Goal: Task Accomplishment & Management: Manage account settings

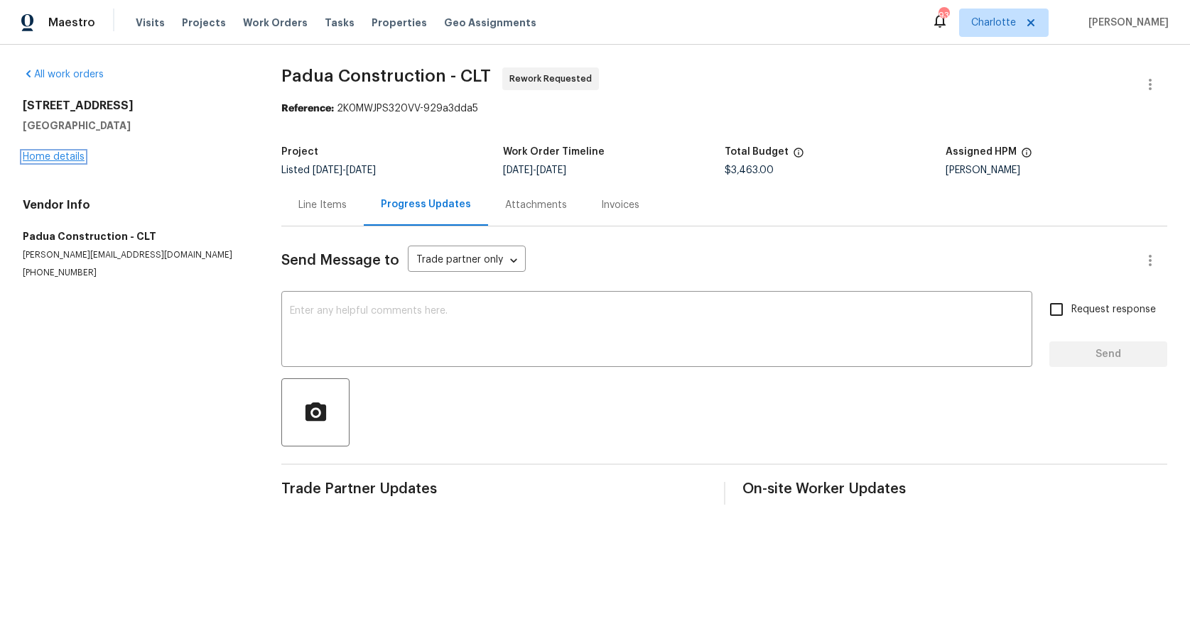
click at [48, 156] on link "Home details" at bounding box center [54, 157] width 62 height 10
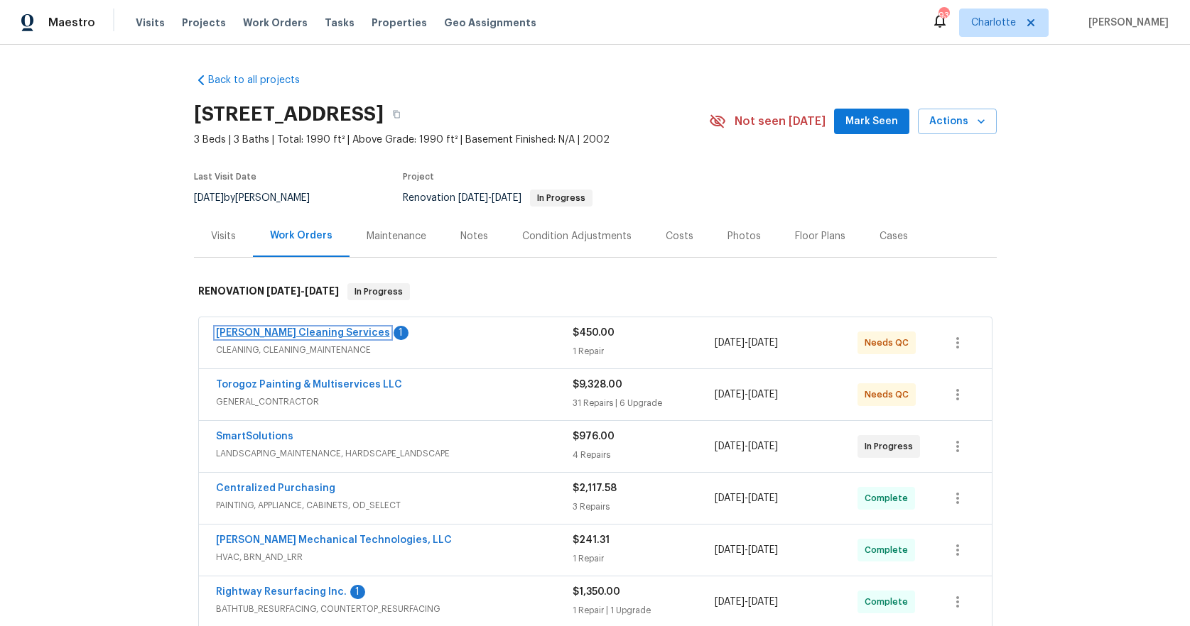
click at [273, 333] on link "DePascale Cleaning Services" at bounding box center [303, 333] width 174 height 10
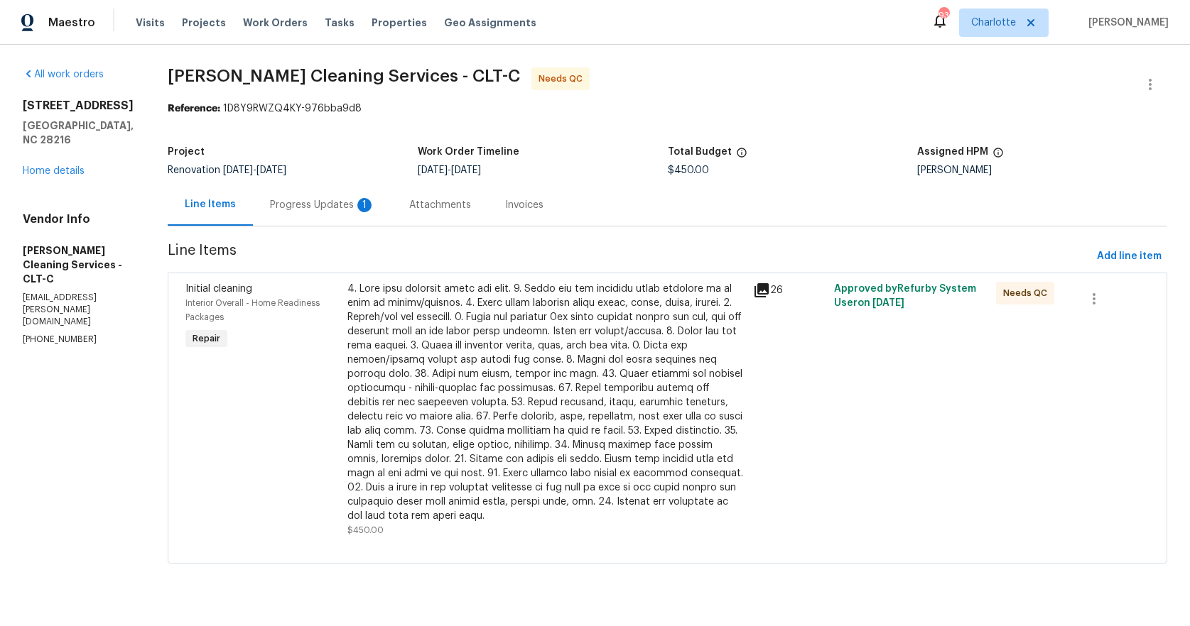
click at [528, 322] on div at bounding box center [545, 403] width 396 height 242
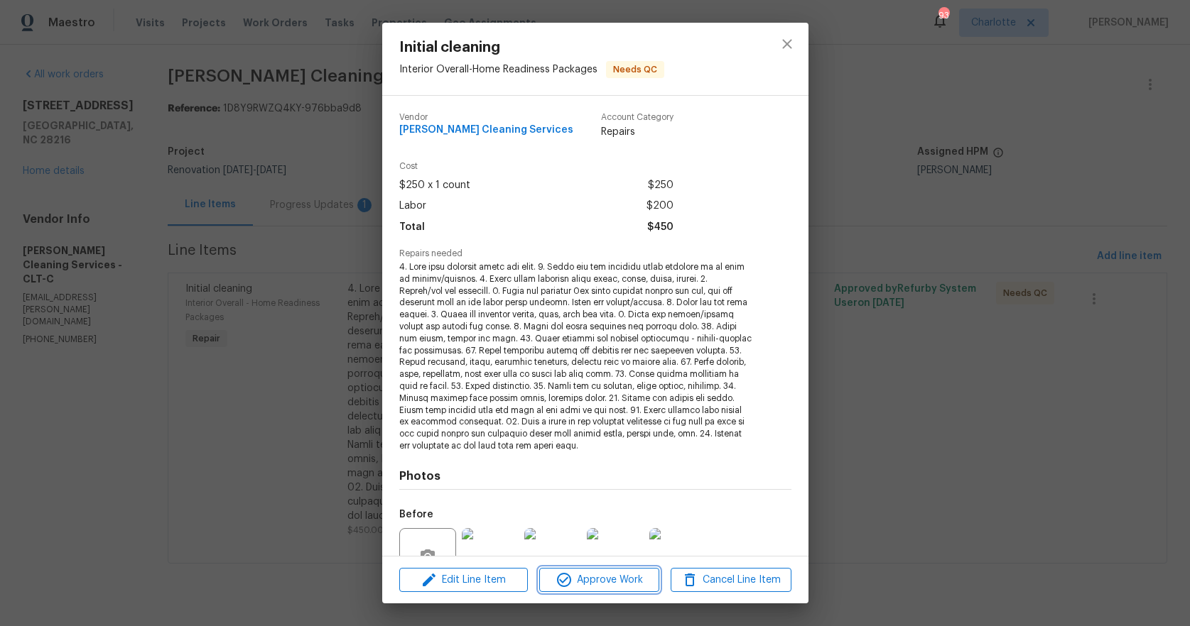
click at [626, 583] on span "Approve Work" at bounding box center [599, 581] width 112 height 18
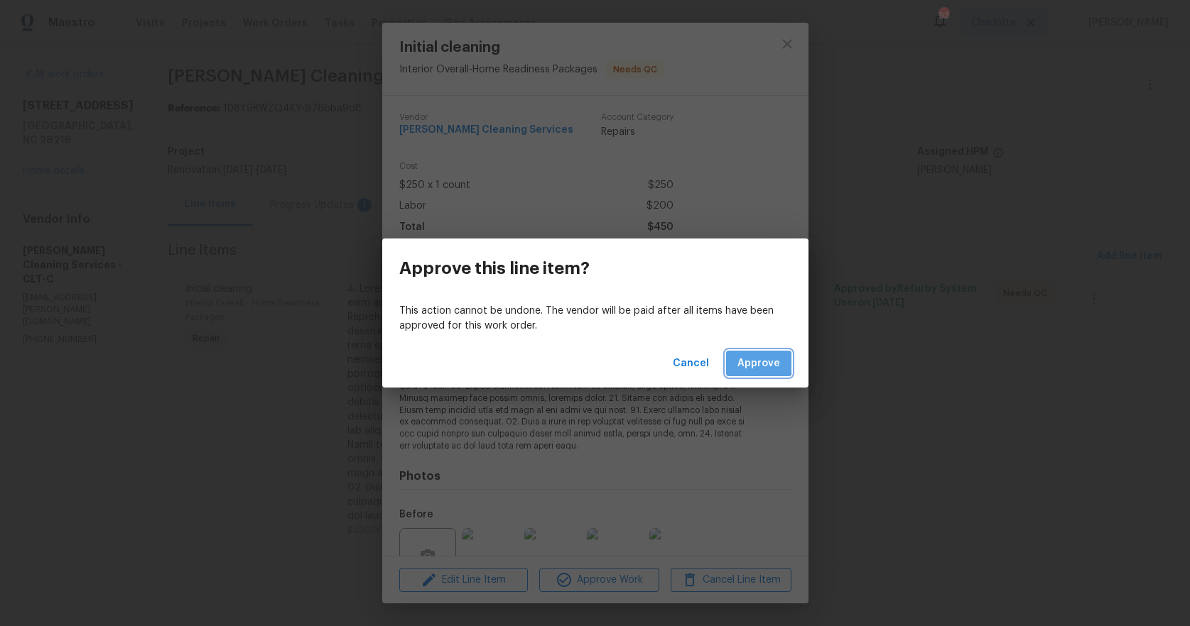
click at [749, 361] on span "Approve" at bounding box center [758, 364] width 43 height 18
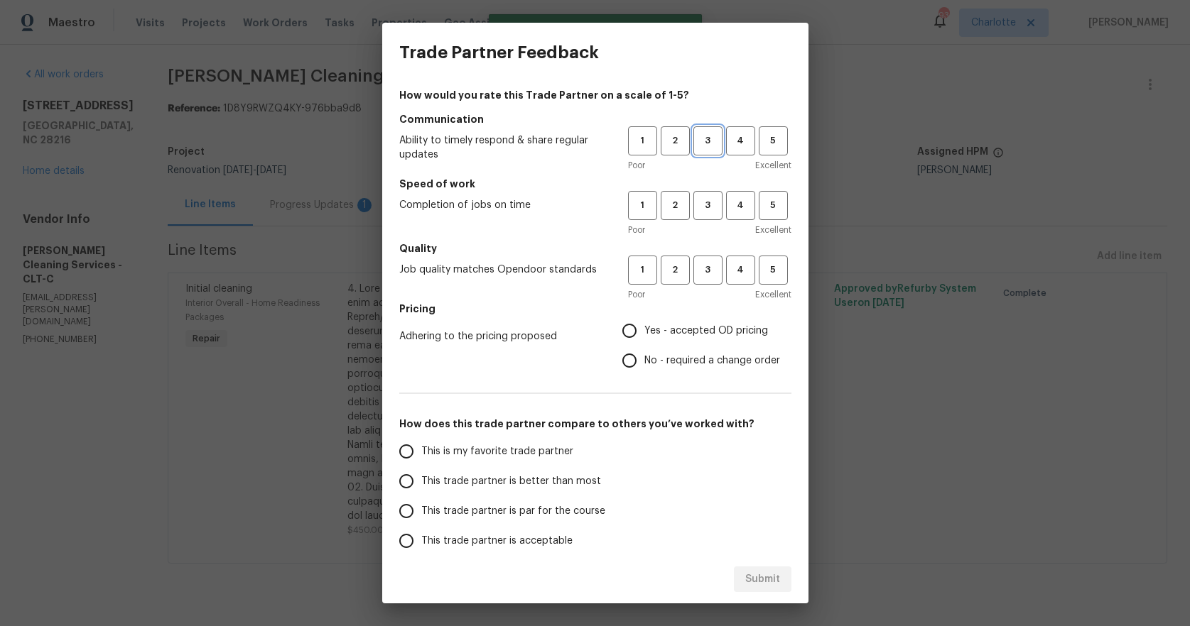
click at [695, 144] on span "3" at bounding box center [708, 141] width 26 height 16
click at [695, 207] on span "3" at bounding box center [708, 205] width 26 height 16
click at [695, 266] on span "3" at bounding box center [708, 270] width 26 height 16
click at [732, 158] on div "Poor Excellent" at bounding box center [709, 165] width 163 height 14
click at [730, 151] on button "4" at bounding box center [740, 140] width 29 height 29
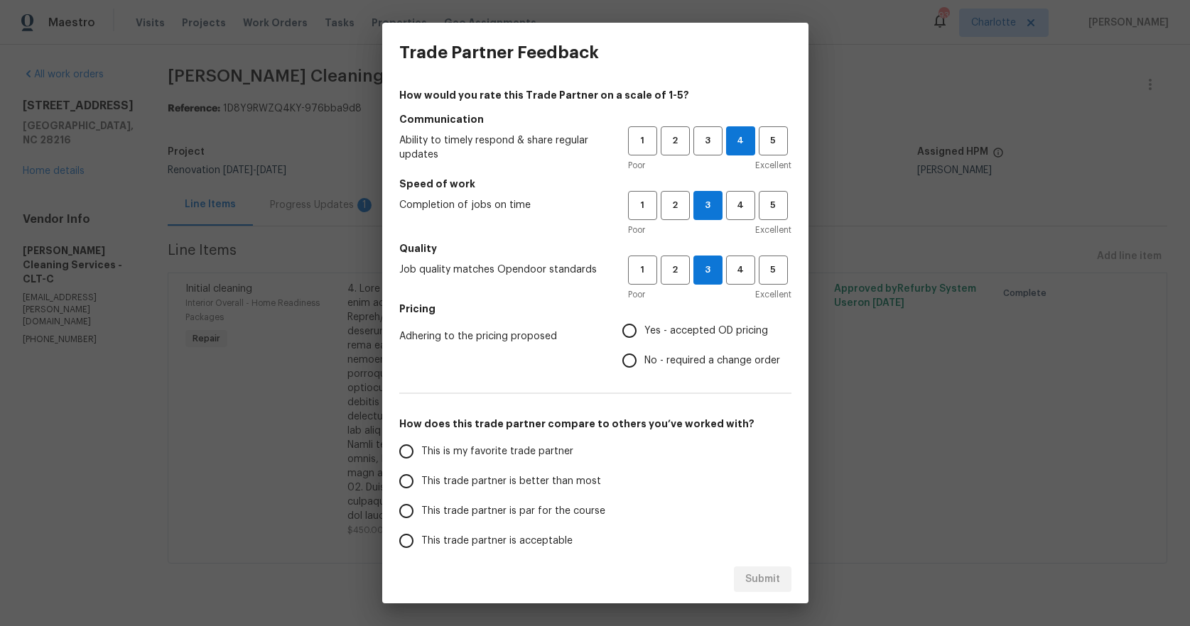
click at [631, 332] on input "Yes - accepted OD pricing" at bounding box center [629, 331] width 30 height 30
radio input "true"
click at [514, 477] on span "This trade partner is better than most" at bounding box center [511, 481] width 180 height 15
click at [421, 477] on input "This trade partner is better than most" at bounding box center [406, 482] width 30 height 30
click at [754, 581] on span "Submit" at bounding box center [762, 580] width 35 height 18
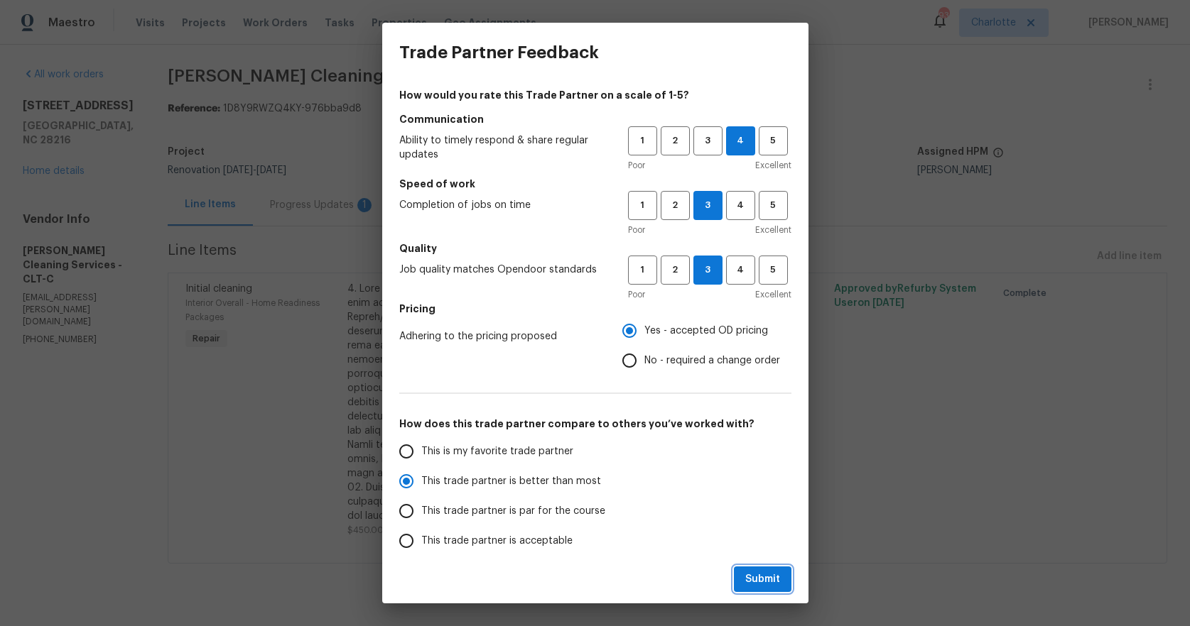
radio input "true"
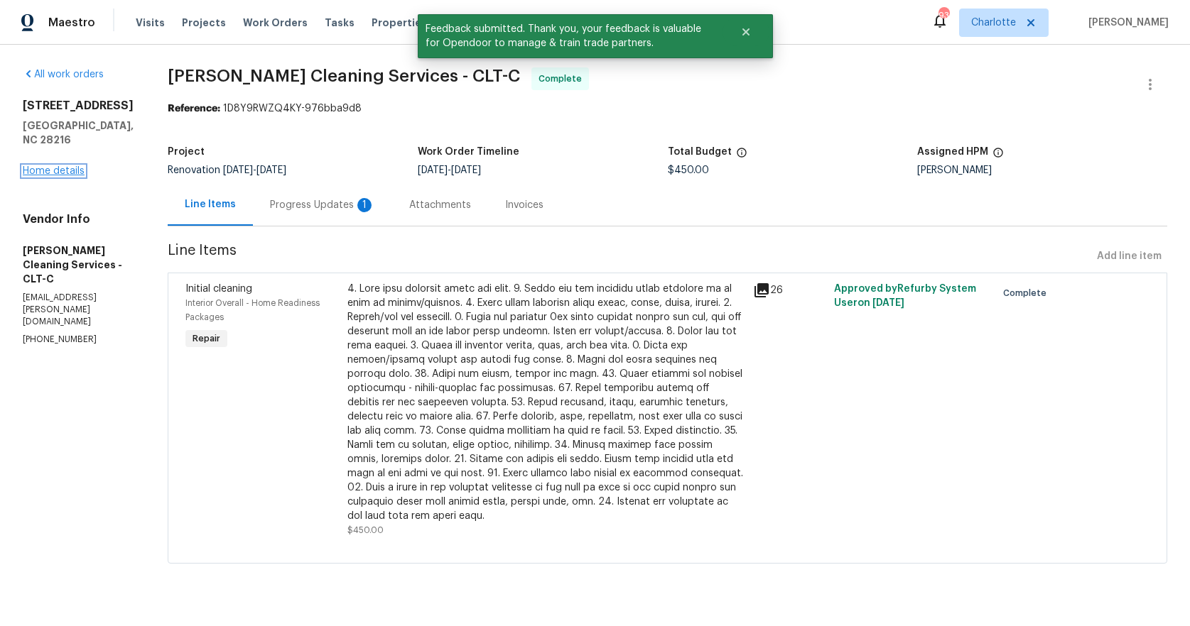
click at [48, 176] on link "Home details" at bounding box center [54, 171] width 62 height 10
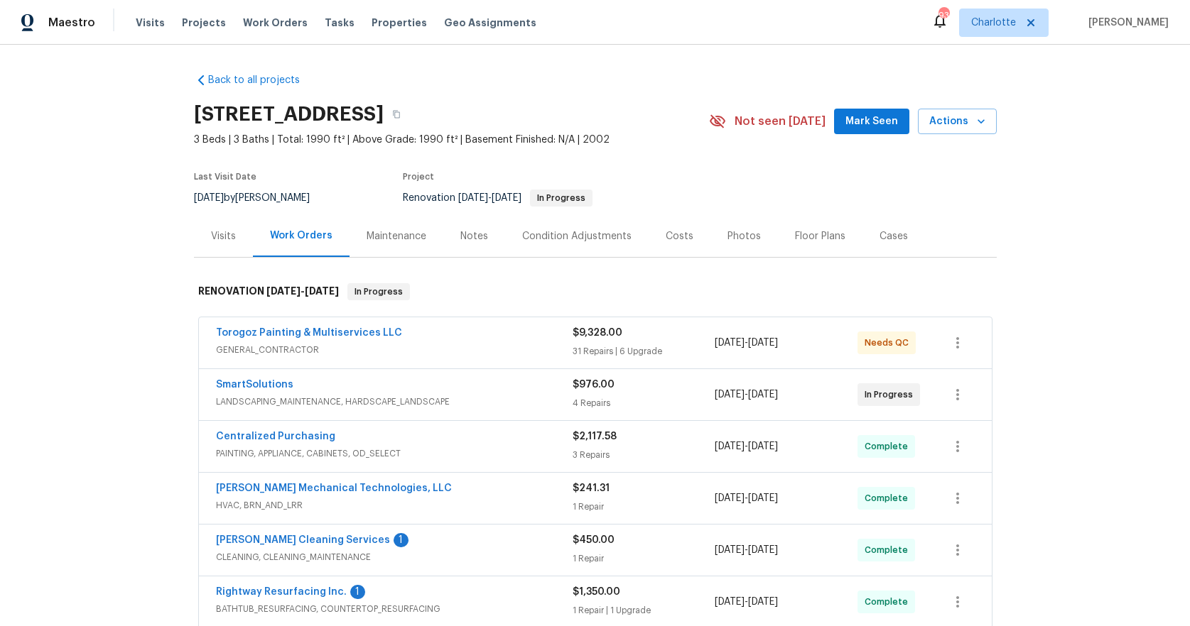
click at [413, 374] on div "SmartSolutions LANDSCAPING_MAINTENANCE, HARDSCAPE_LANDSCAPE $976.00 4 Repairs 8…" at bounding box center [595, 394] width 793 height 51
click at [334, 383] on div "SmartSolutions" at bounding box center [394, 386] width 357 height 17
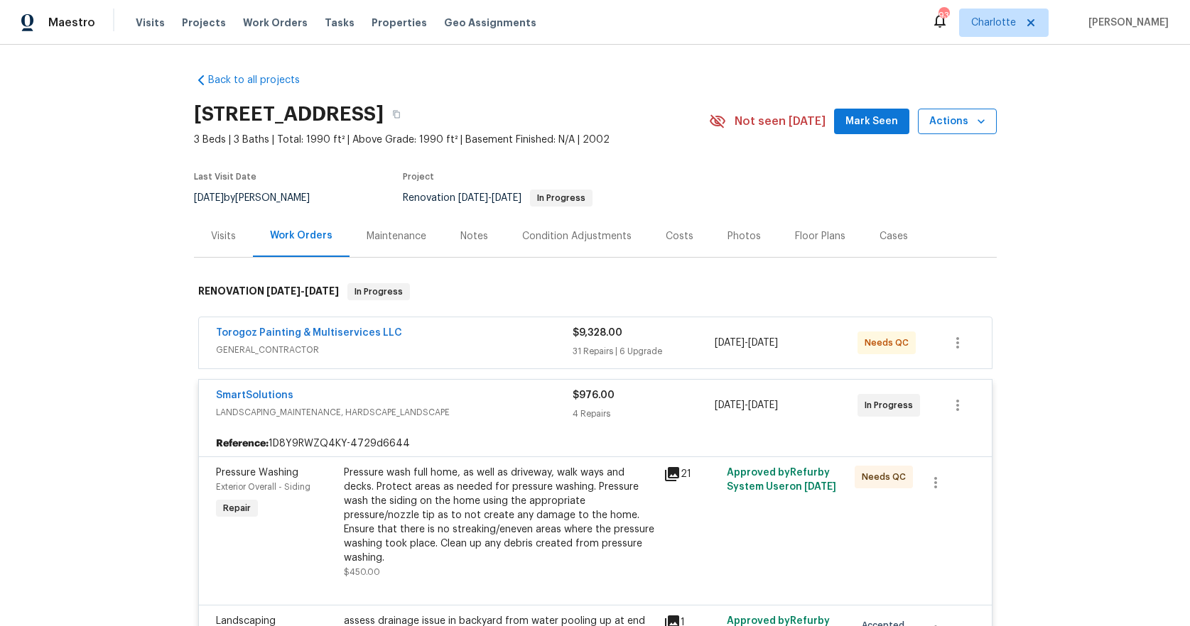
click at [974, 116] on icon "button" at bounding box center [981, 121] width 14 height 14
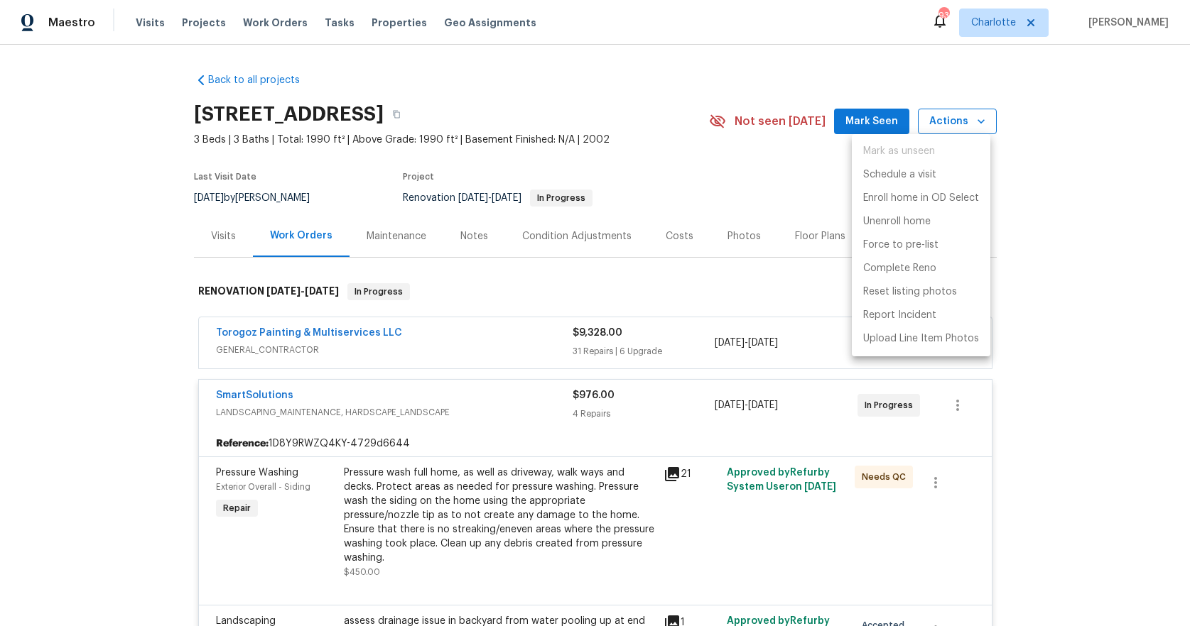
click at [968, 116] on div at bounding box center [595, 313] width 1190 height 626
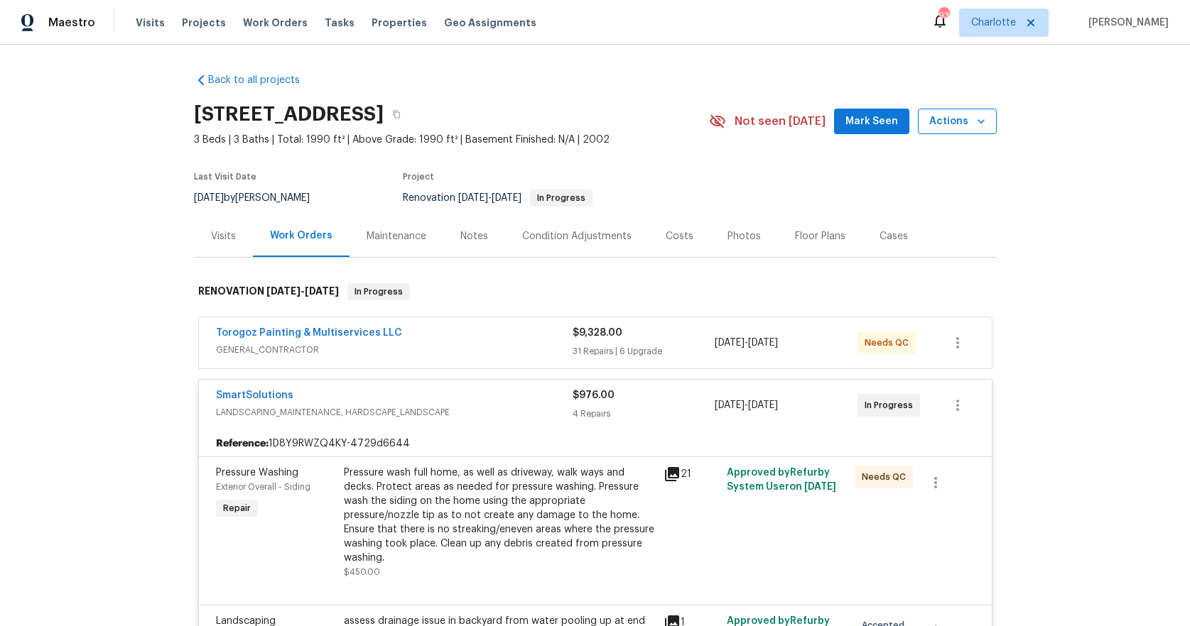
click at [974, 119] on icon "button" at bounding box center [981, 121] width 14 height 14
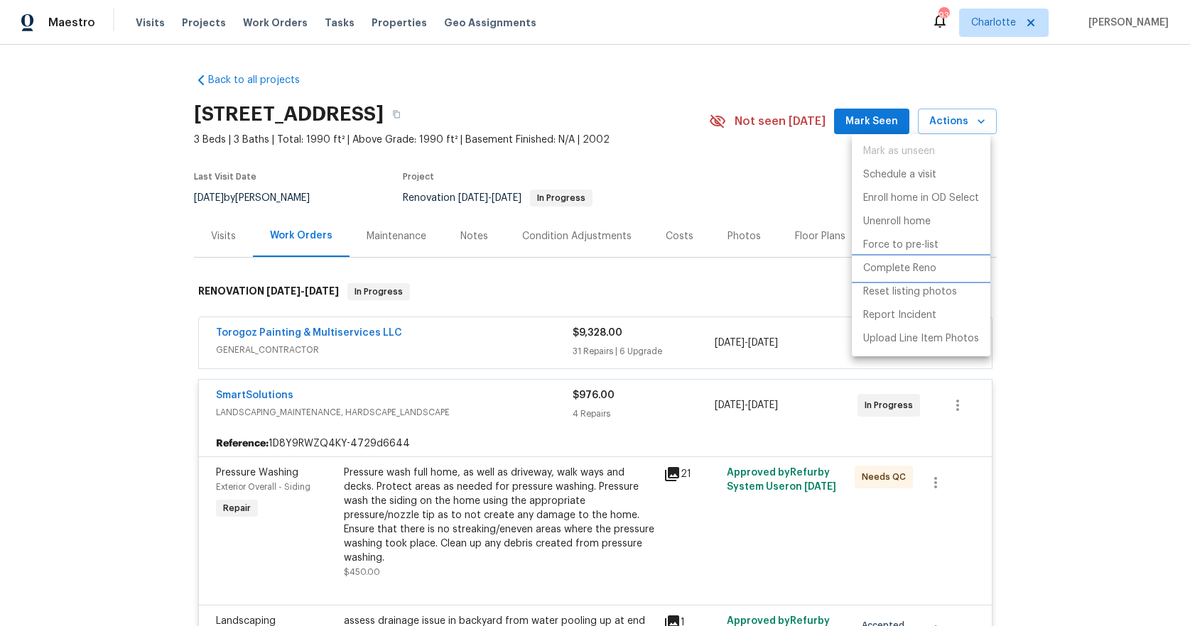
click at [897, 268] on p "Complete Reno" at bounding box center [899, 268] width 73 height 15
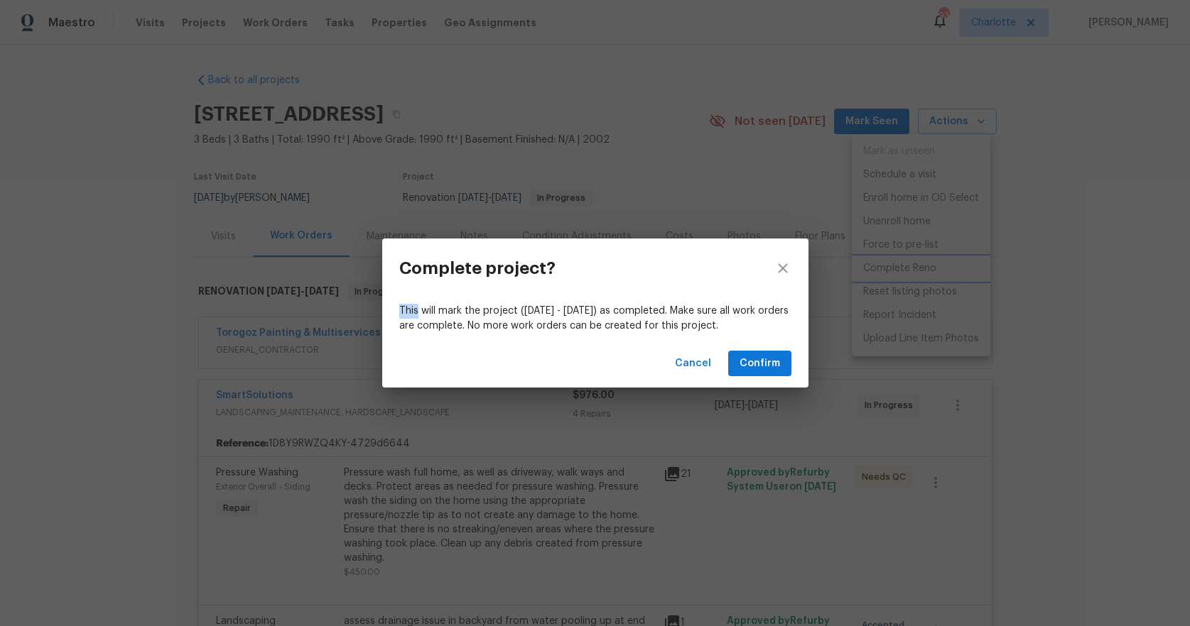
click at [897, 268] on div "Complete project? This will mark the project (Mon, Aug 11 - Mon, Sep 15) as com…" at bounding box center [595, 313] width 1190 height 626
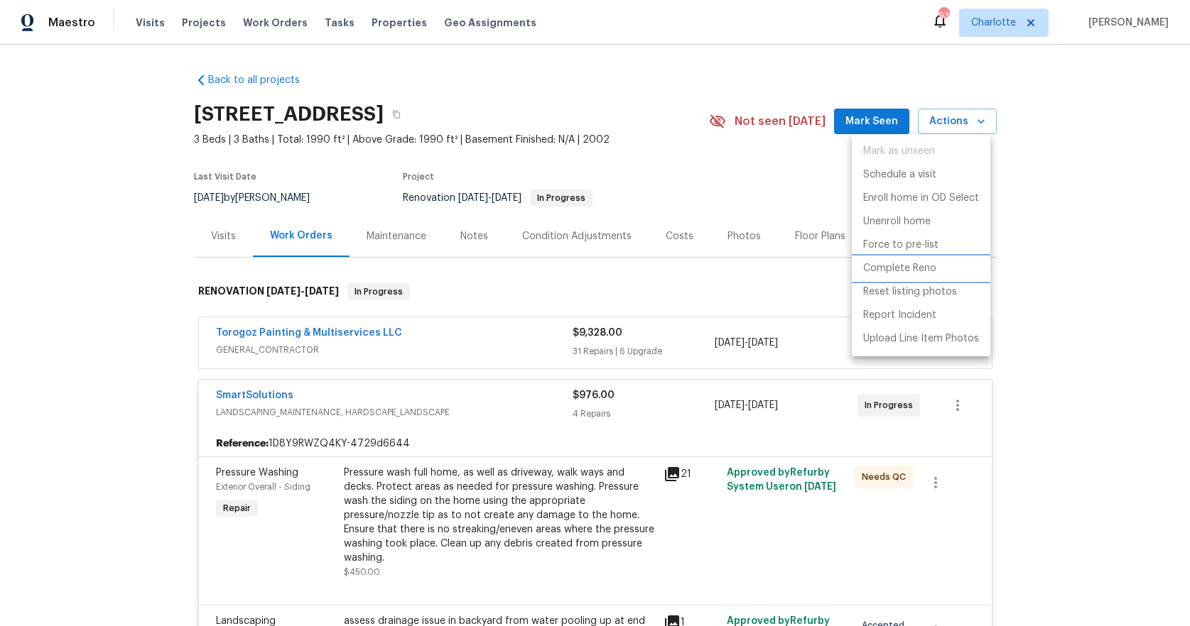
click at [873, 268] on p "Complete Reno" at bounding box center [899, 268] width 73 height 15
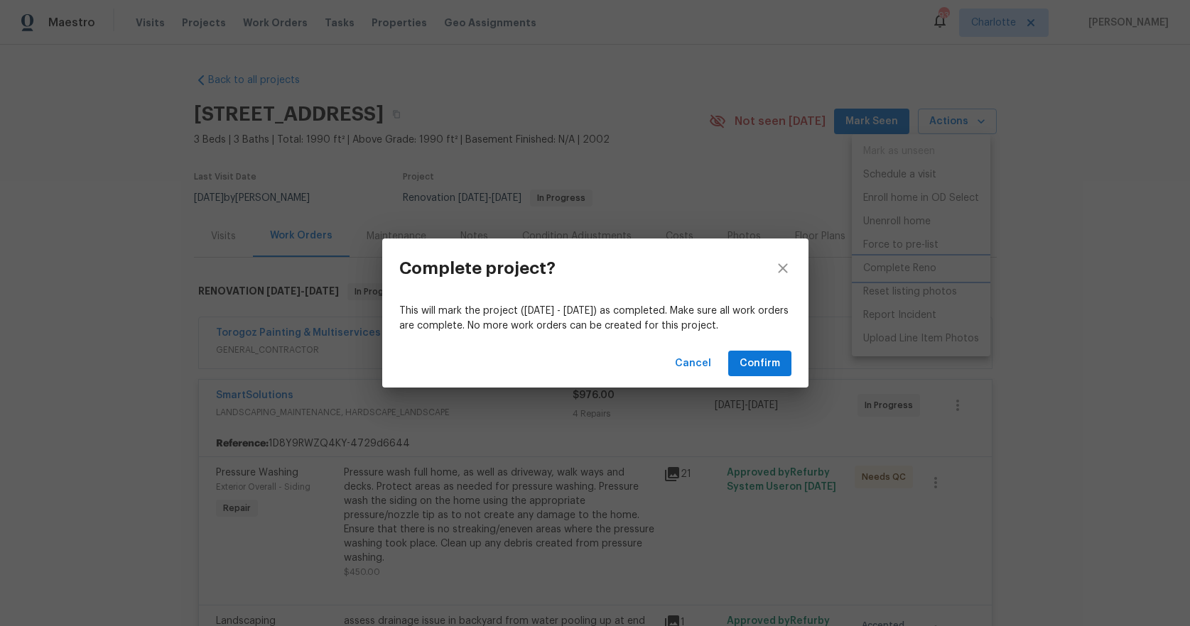
click at [873, 268] on div "Complete project? This will mark the project (Mon, Aug 11 - Mon, Sep 15) as com…" at bounding box center [595, 313] width 1190 height 626
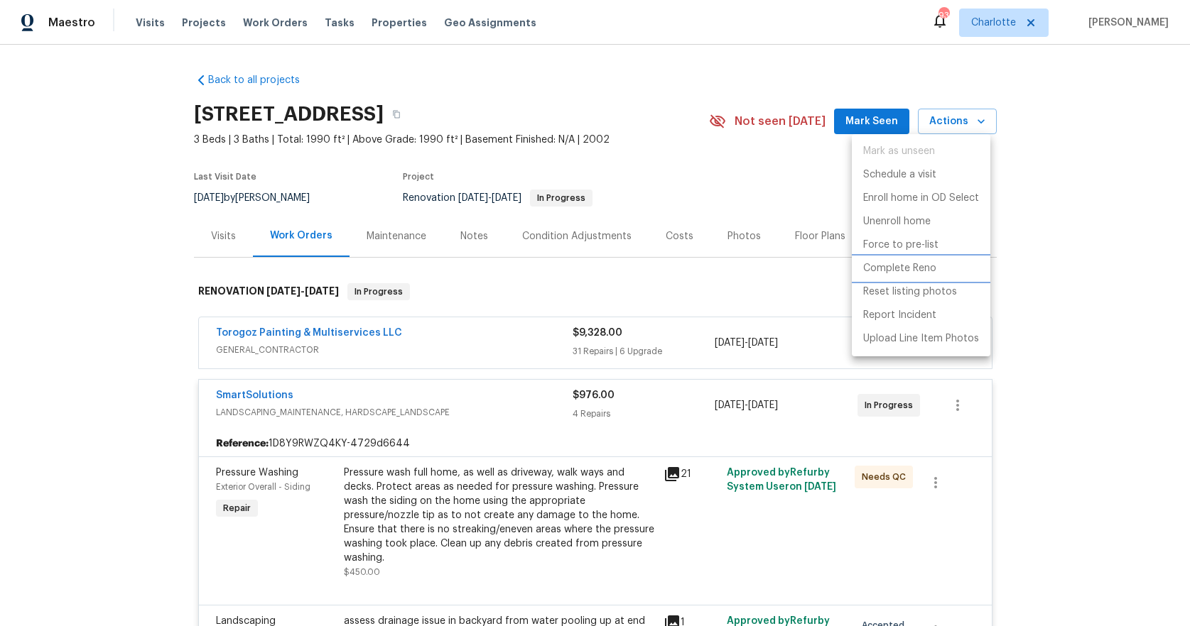
click at [873, 268] on p "Complete Reno" at bounding box center [899, 268] width 73 height 15
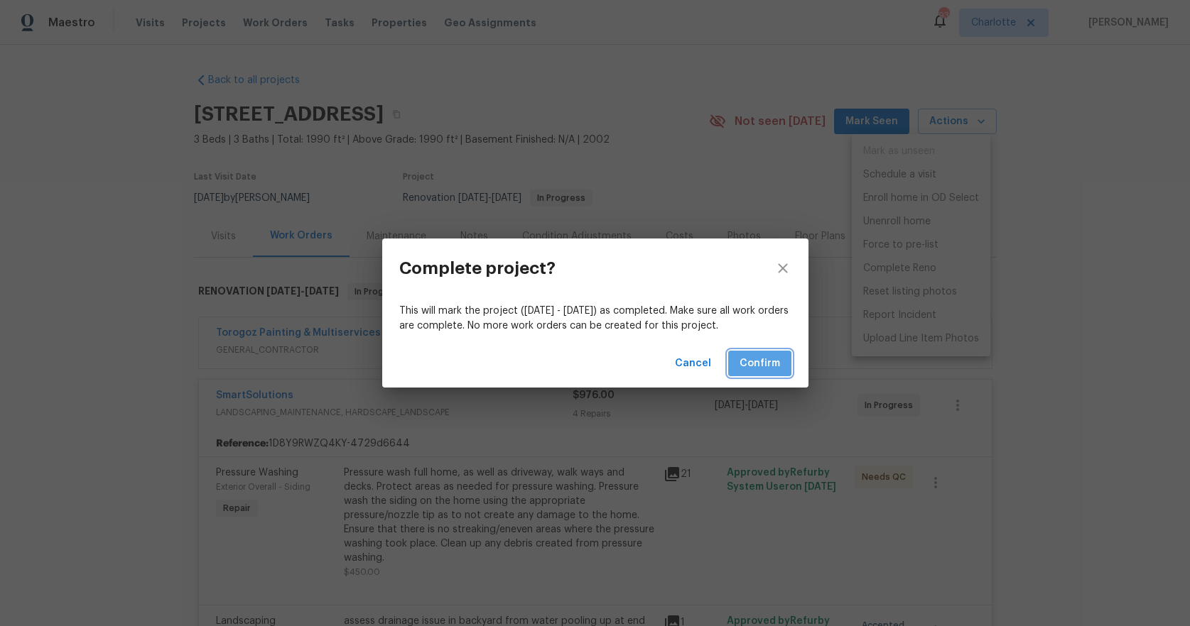
click at [742, 359] on span "Confirm" at bounding box center [759, 364] width 40 height 18
click at [742, 359] on div "Cancel Confirm" at bounding box center [595, 364] width 426 height 49
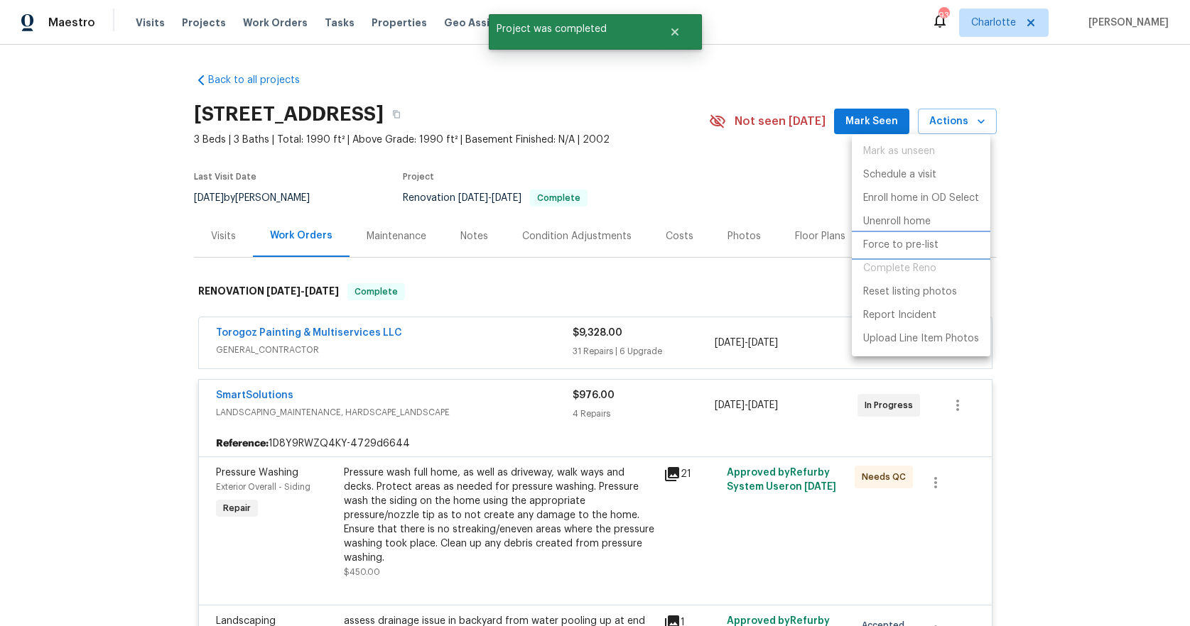
click at [897, 249] on p "Force to pre-list" at bounding box center [900, 245] width 75 height 15
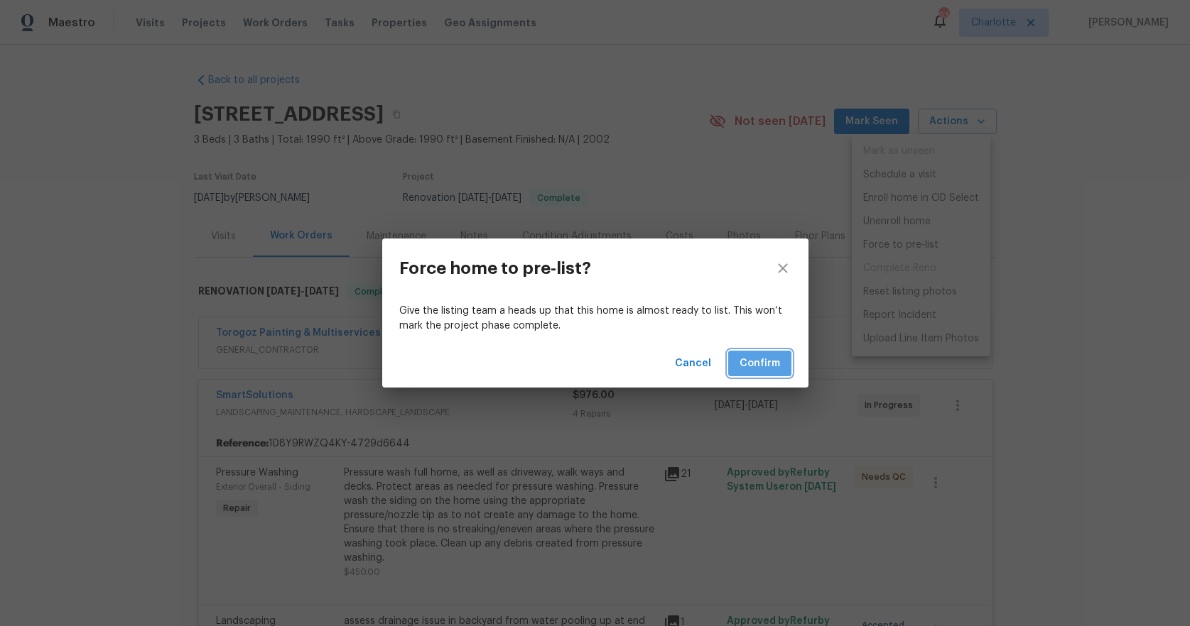
click at [758, 366] on span "Confirm" at bounding box center [759, 364] width 40 height 18
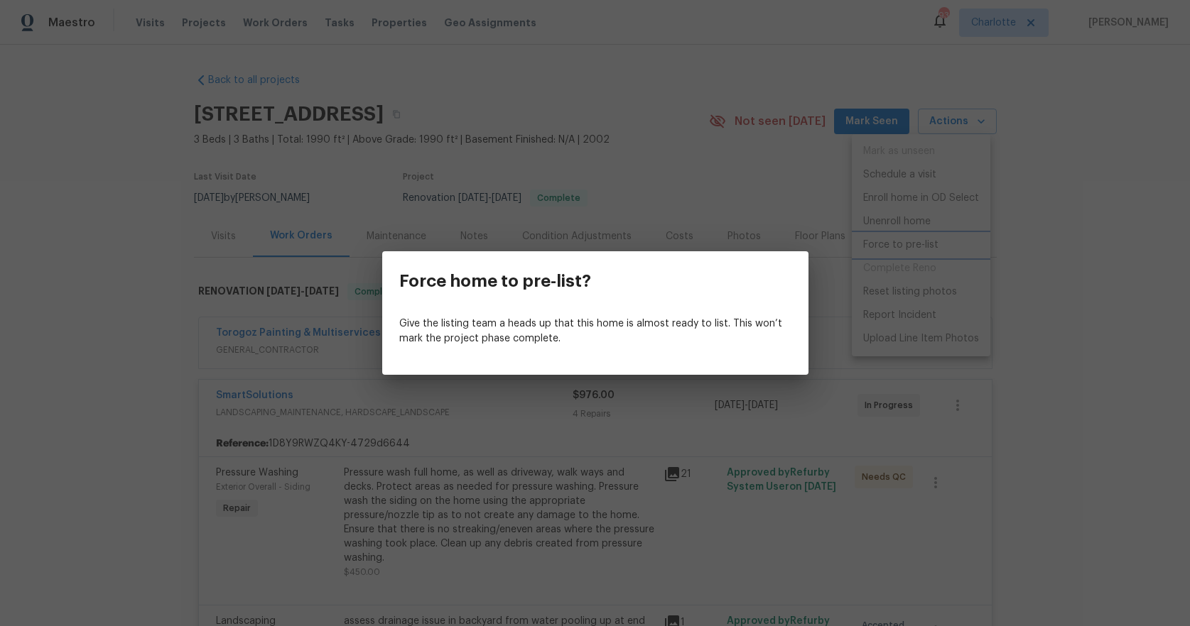
click at [771, 208] on div "Force home to pre-list? Give the listing team a heads up that this home is almo…" at bounding box center [595, 313] width 1190 height 626
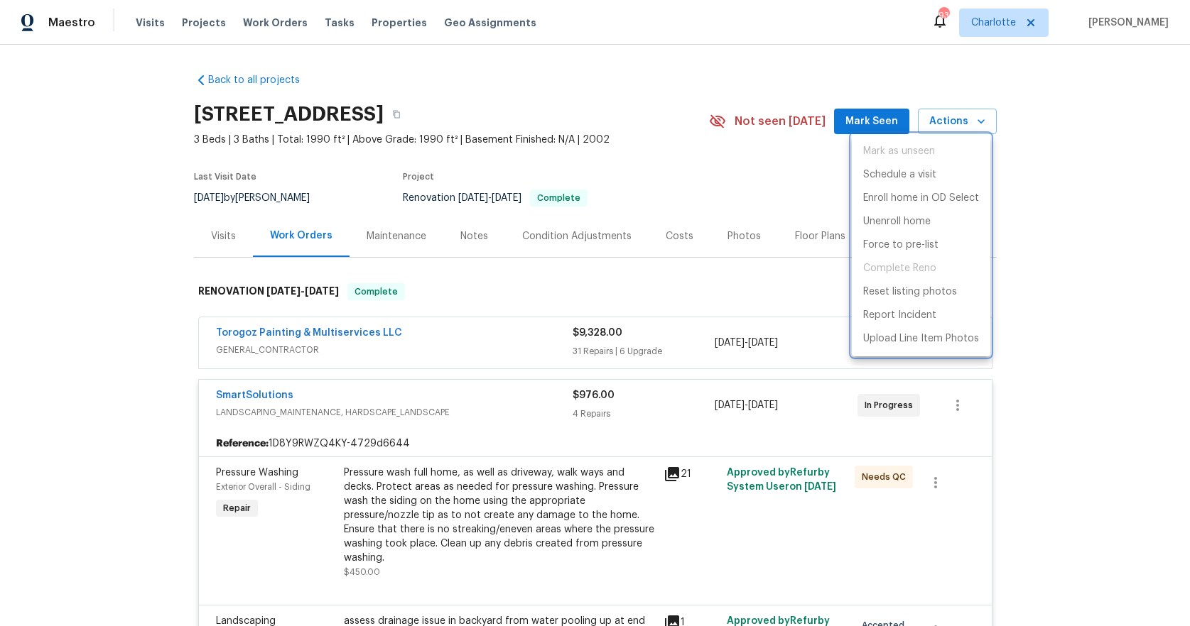
click at [776, 283] on div at bounding box center [595, 313] width 1190 height 626
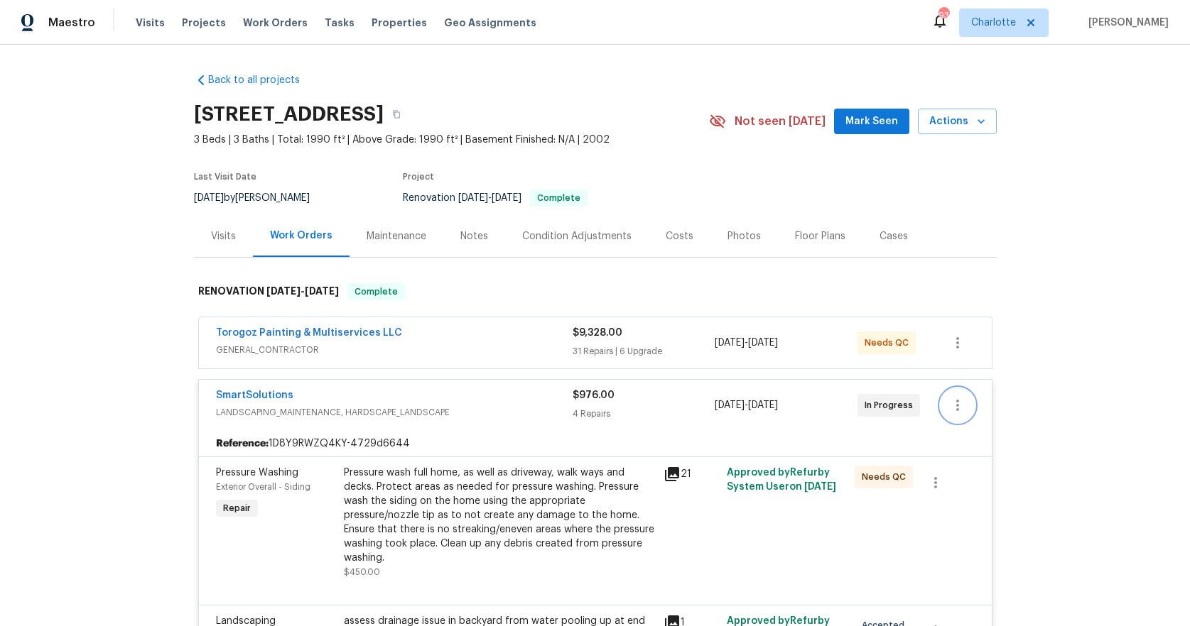
click at [949, 408] on icon "button" at bounding box center [957, 405] width 17 height 17
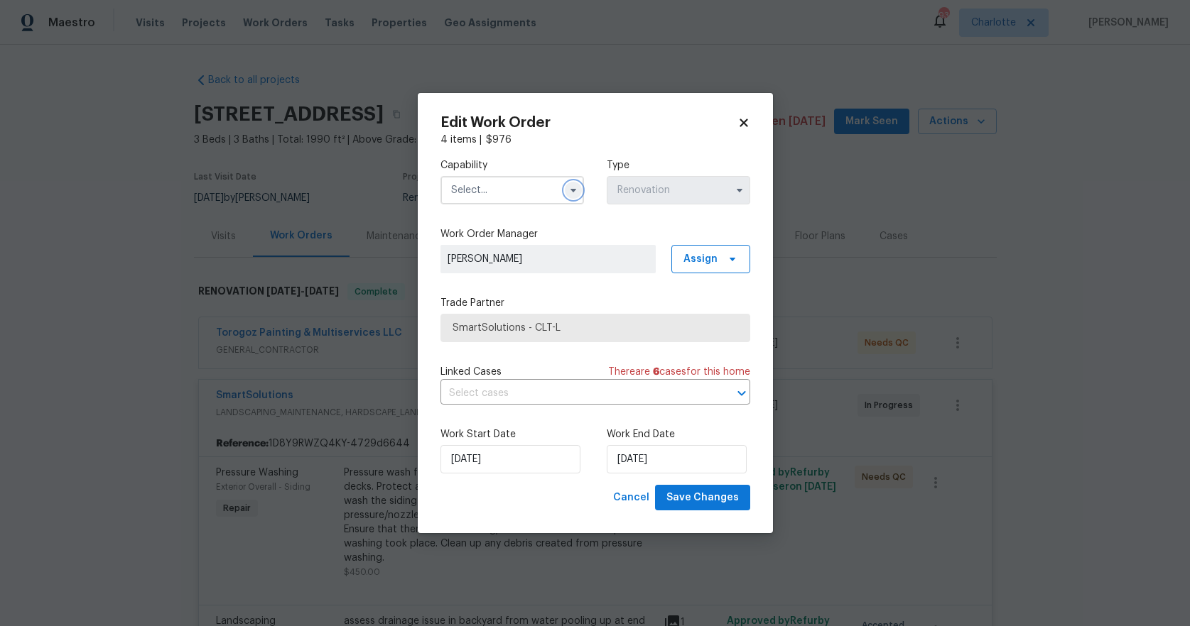
click at [573, 190] on icon "button" at bounding box center [573, 191] width 6 height 4
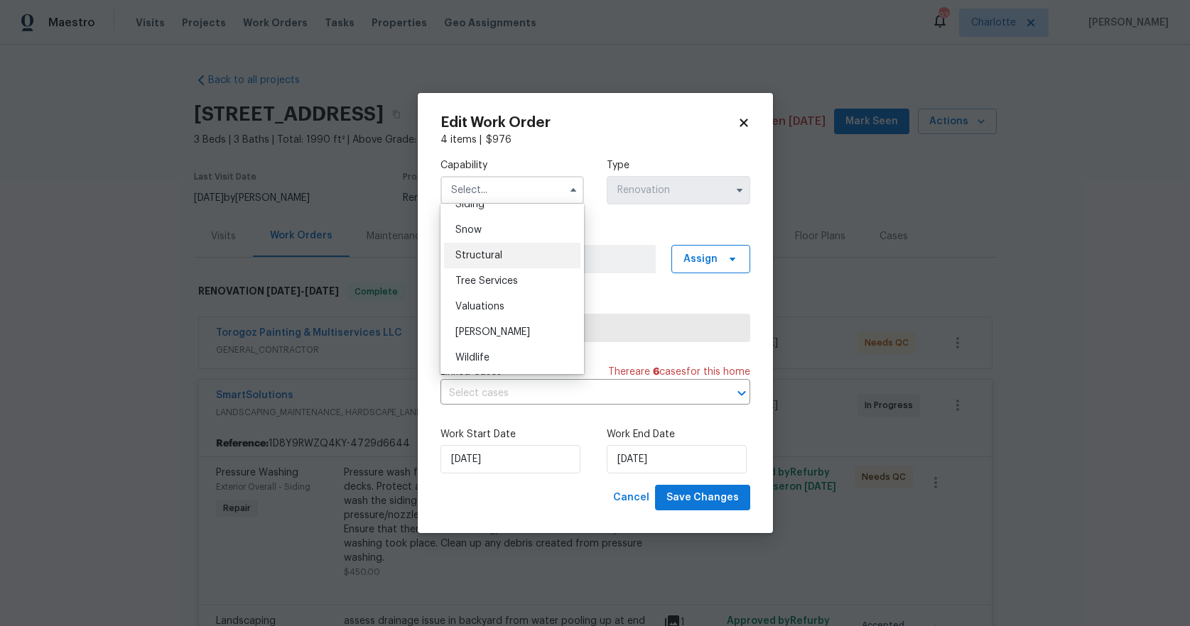
scroll to position [1610, 0]
click at [491, 329] on div "Wells" at bounding box center [512, 333] width 136 height 26
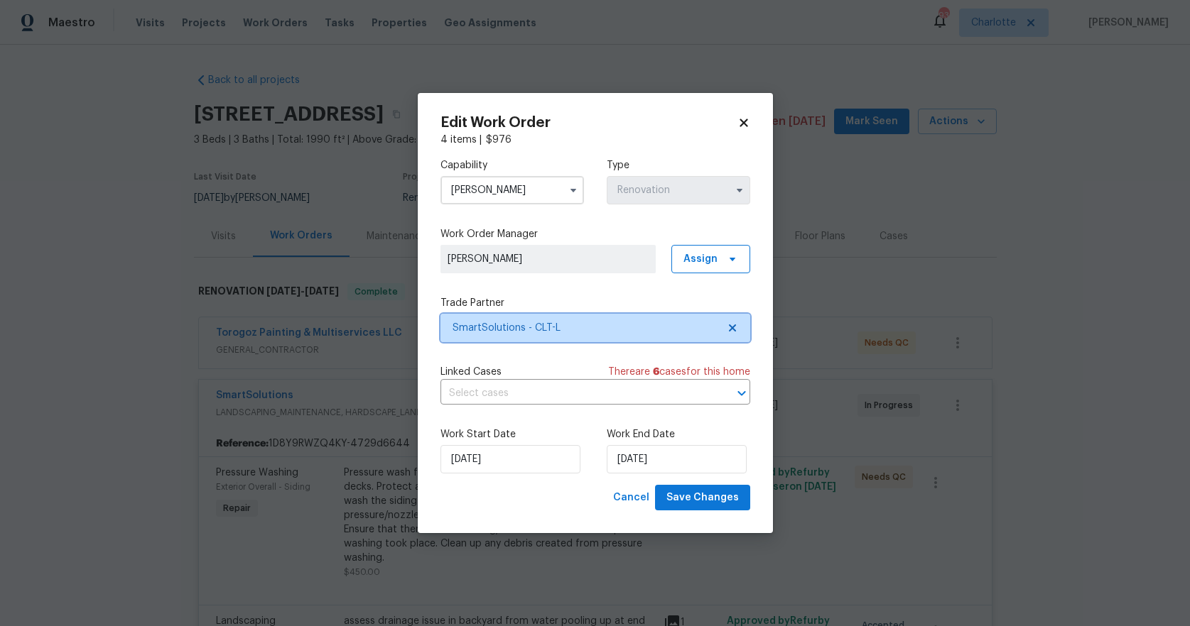
click at [729, 327] on icon at bounding box center [731, 328] width 7 height 7
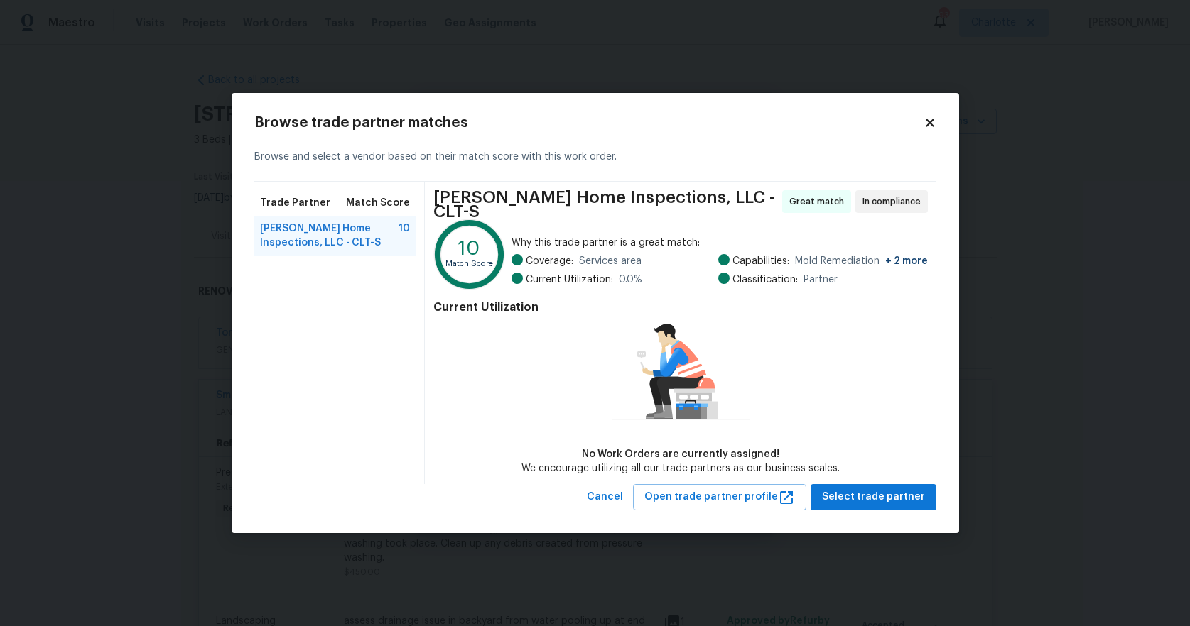
click at [928, 126] on icon at bounding box center [930, 123] width 8 height 8
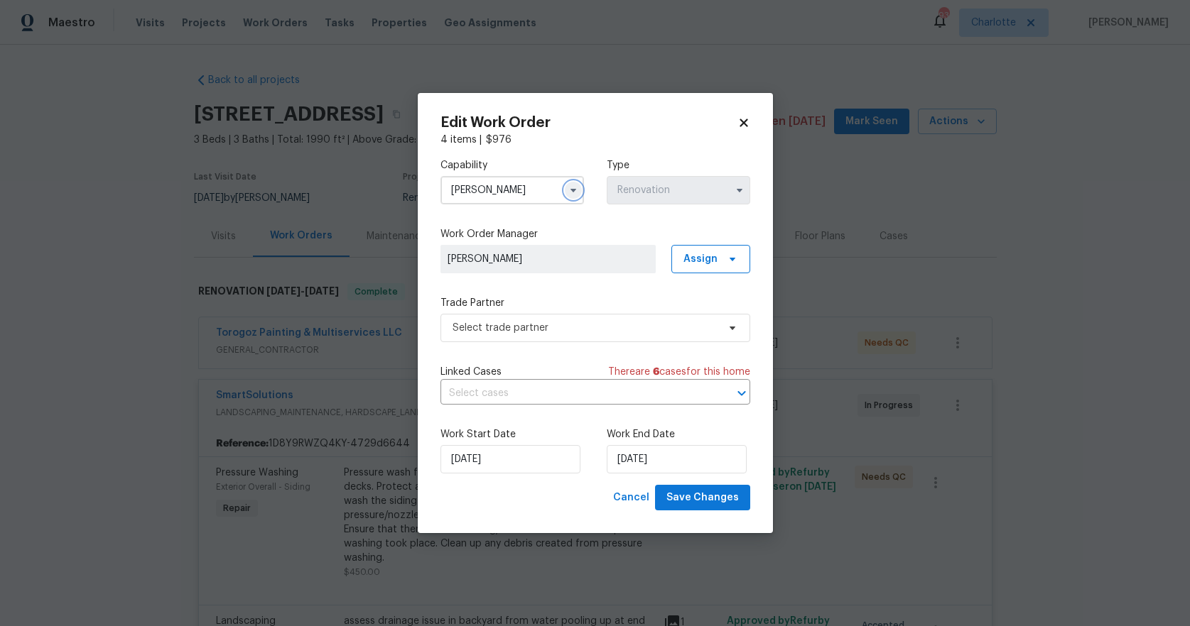
click at [578, 193] on icon "button" at bounding box center [573, 190] width 11 height 11
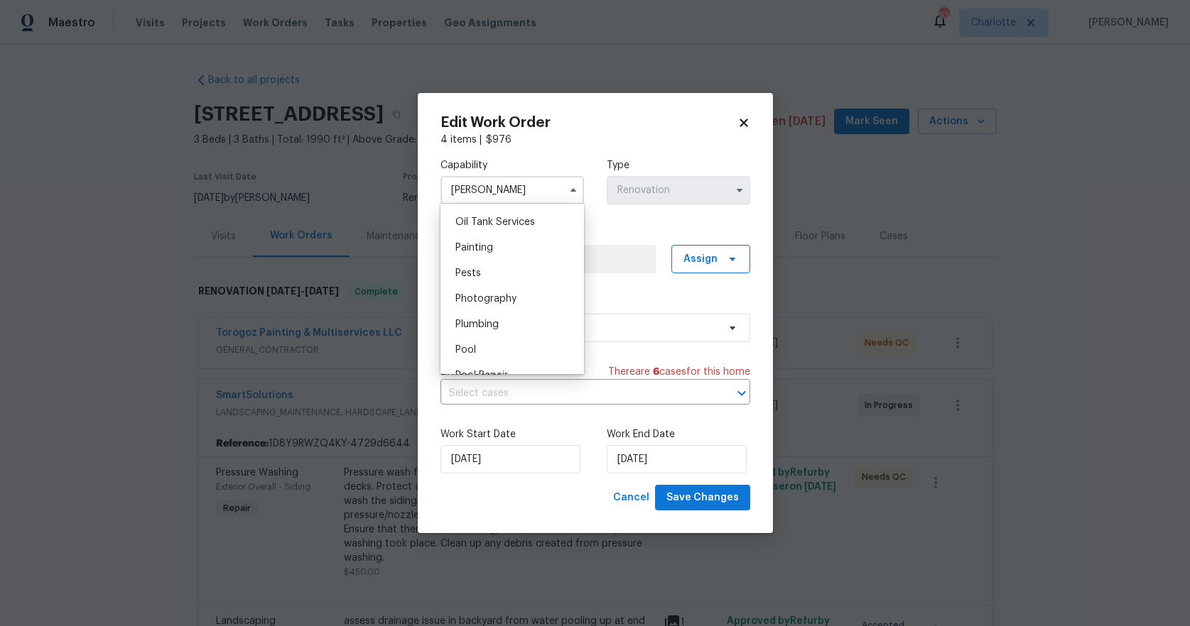
scroll to position [1163, 0]
click at [477, 332] on span "Plumbing" at bounding box center [476, 327] width 43 height 10
type input "Plumbing"
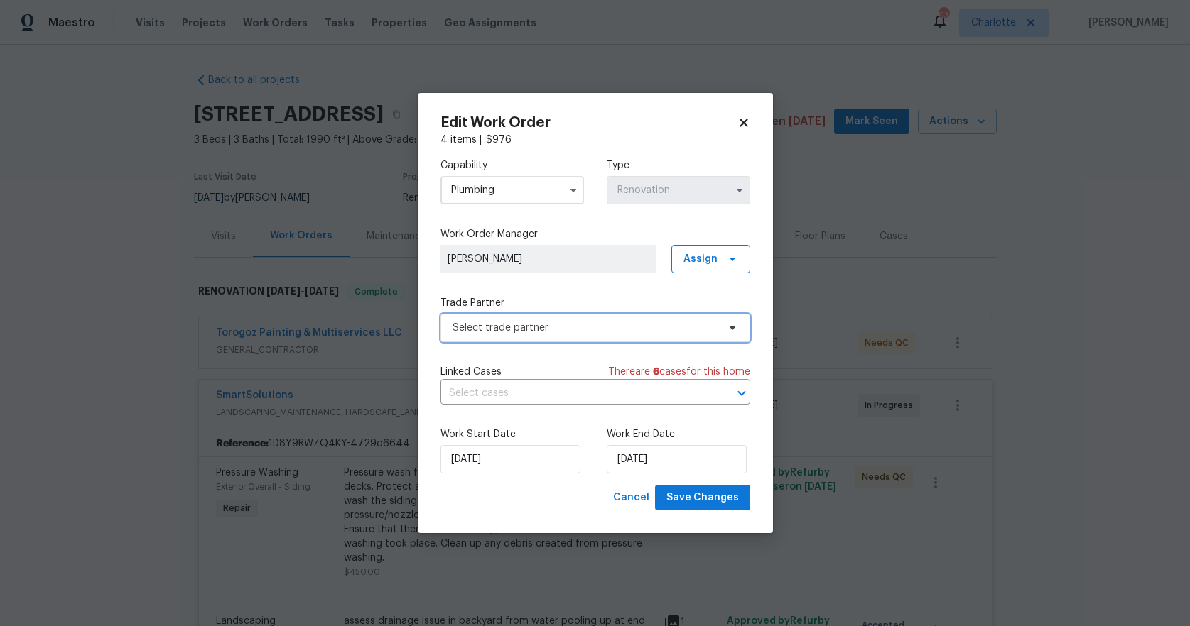
click at [734, 328] on icon at bounding box center [732, 327] width 11 height 11
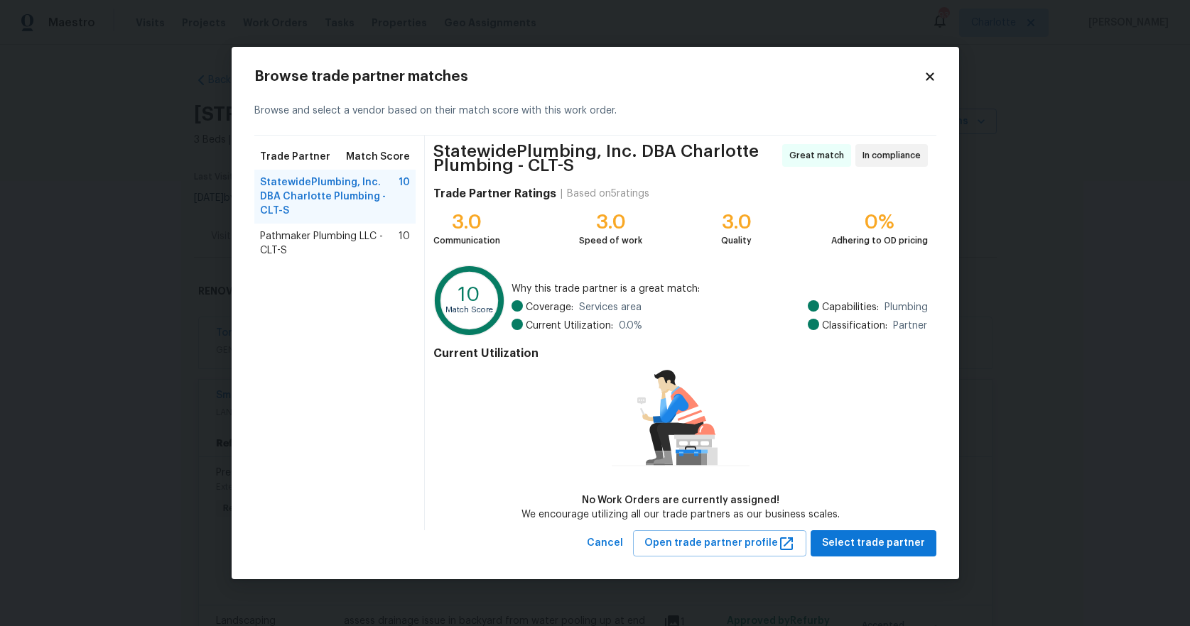
click at [933, 75] on icon at bounding box center [929, 76] width 13 height 13
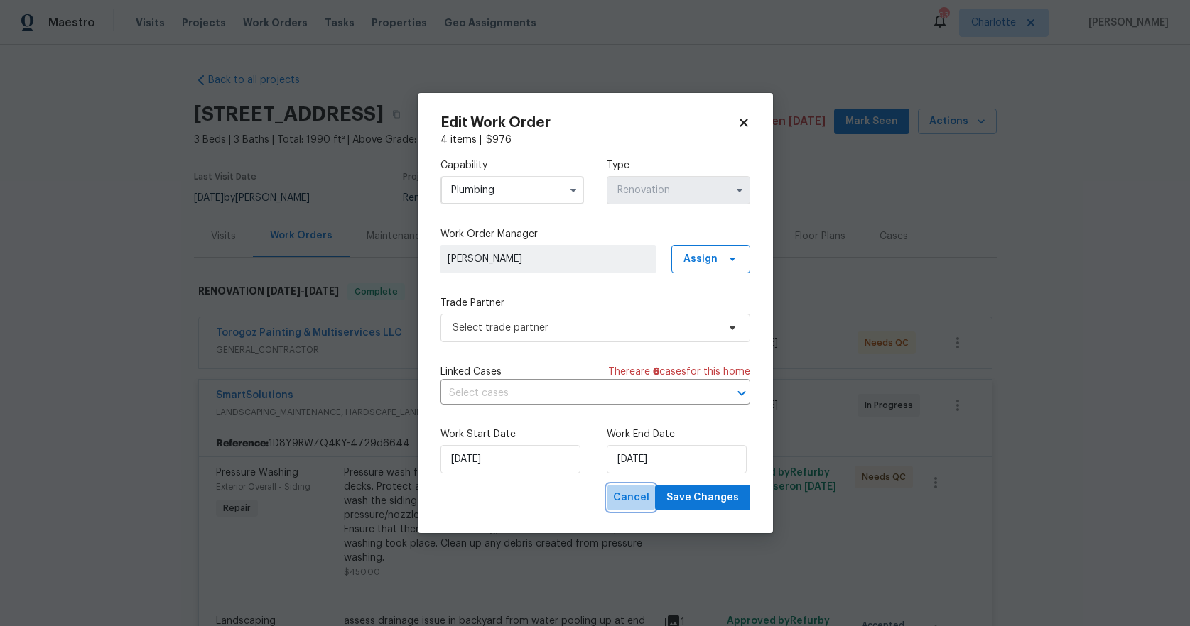
click at [642, 492] on span "Cancel" at bounding box center [631, 498] width 36 height 18
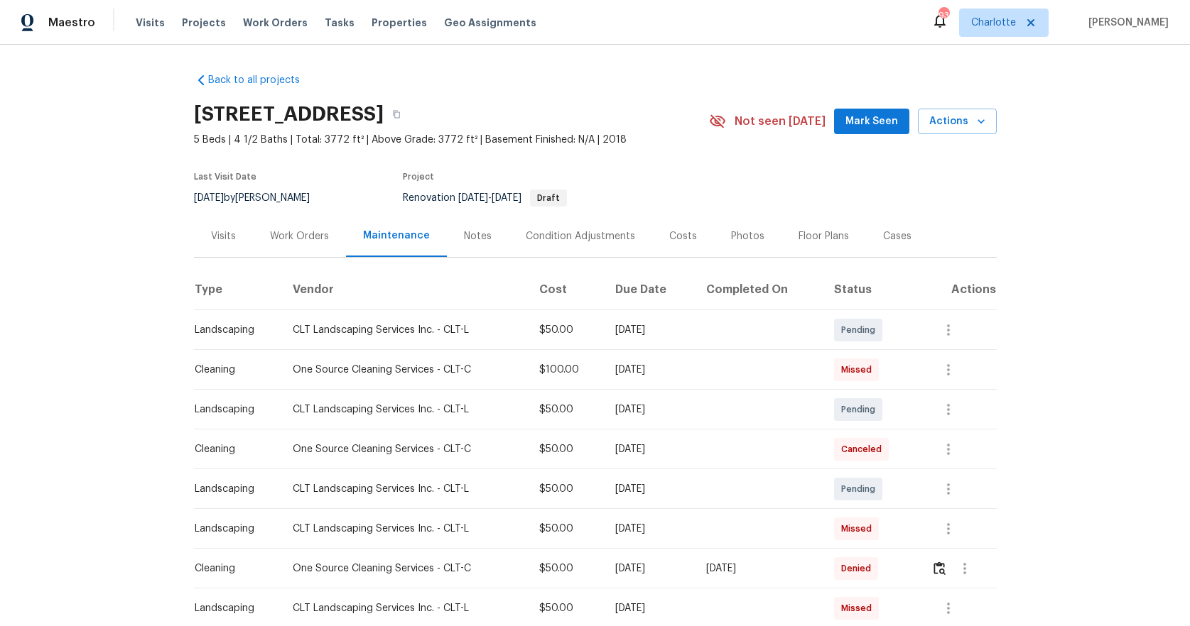
click at [754, 332] on td at bounding box center [759, 330] width 128 height 40
click at [744, 380] on td at bounding box center [759, 370] width 128 height 40
click at [950, 373] on icon "button" at bounding box center [948, 370] width 17 height 17
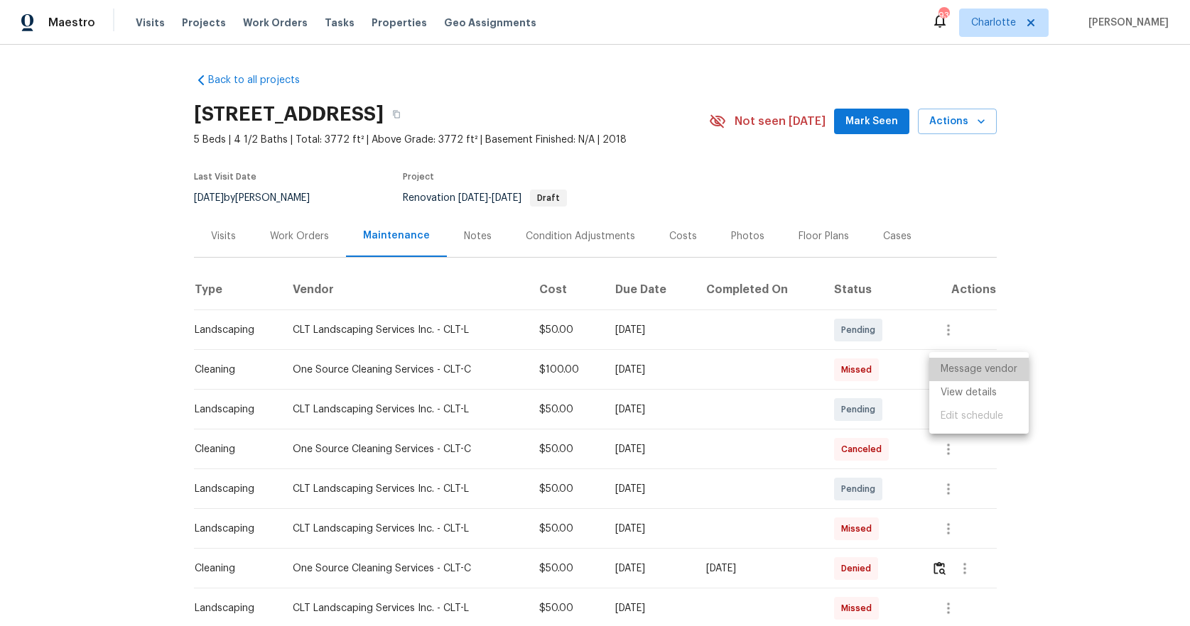
click at [952, 370] on li "Message vendor" at bounding box center [978, 369] width 99 height 23
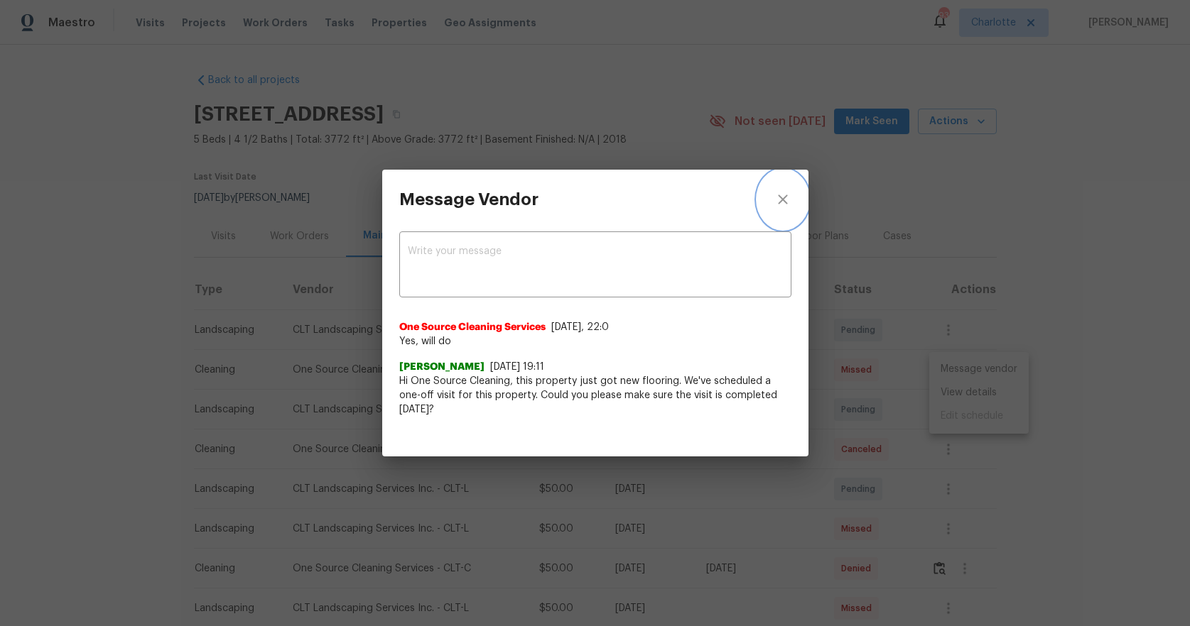
click at [787, 203] on icon "close" at bounding box center [782, 199] width 9 height 9
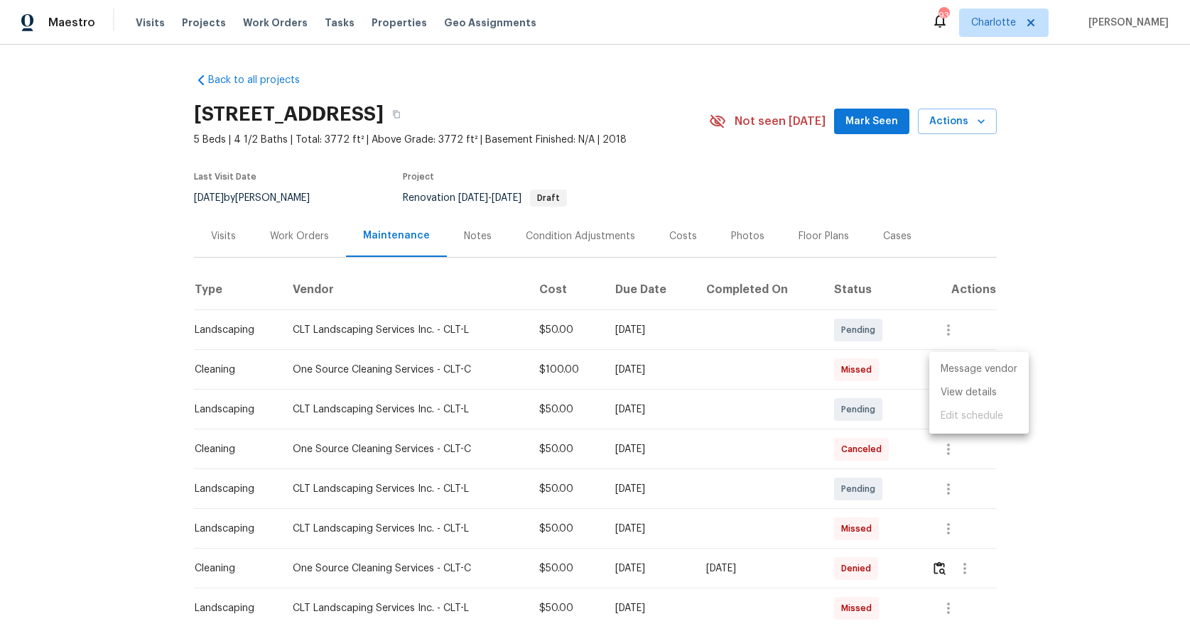
click at [787, 203] on icon "close" at bounding box center [782, 199] width 9 height 9
click at [1119, 269] on div at bounding box center [595, 313] width 1190 height 626
click at [1119, 269] on div "Message vendor View details Edit schedule" at bounding box center [595, 313] width 1190 height 626
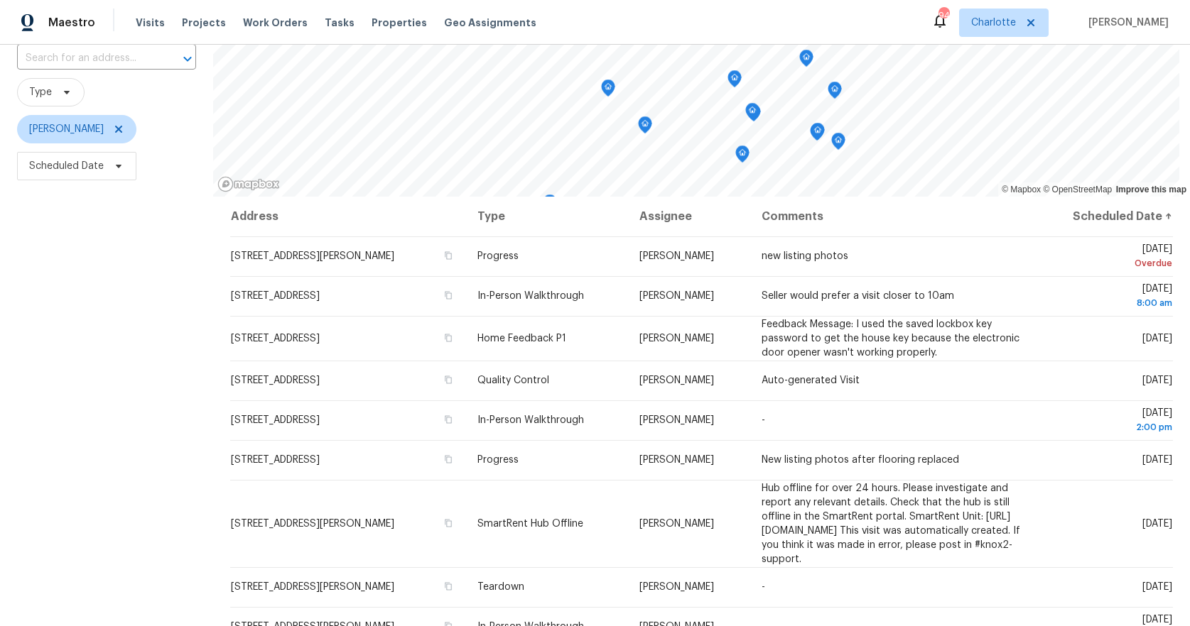
scroll to position [93, 0]
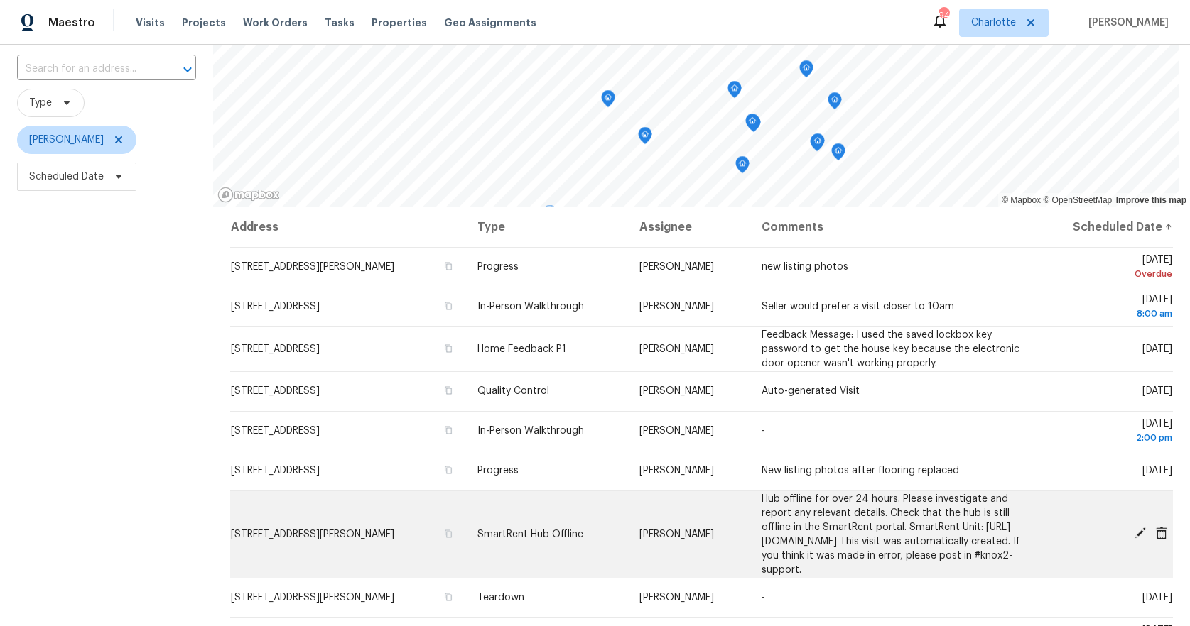
click at [1134, 533] on icon at bounding box center [1139, 533] width 11 height 11
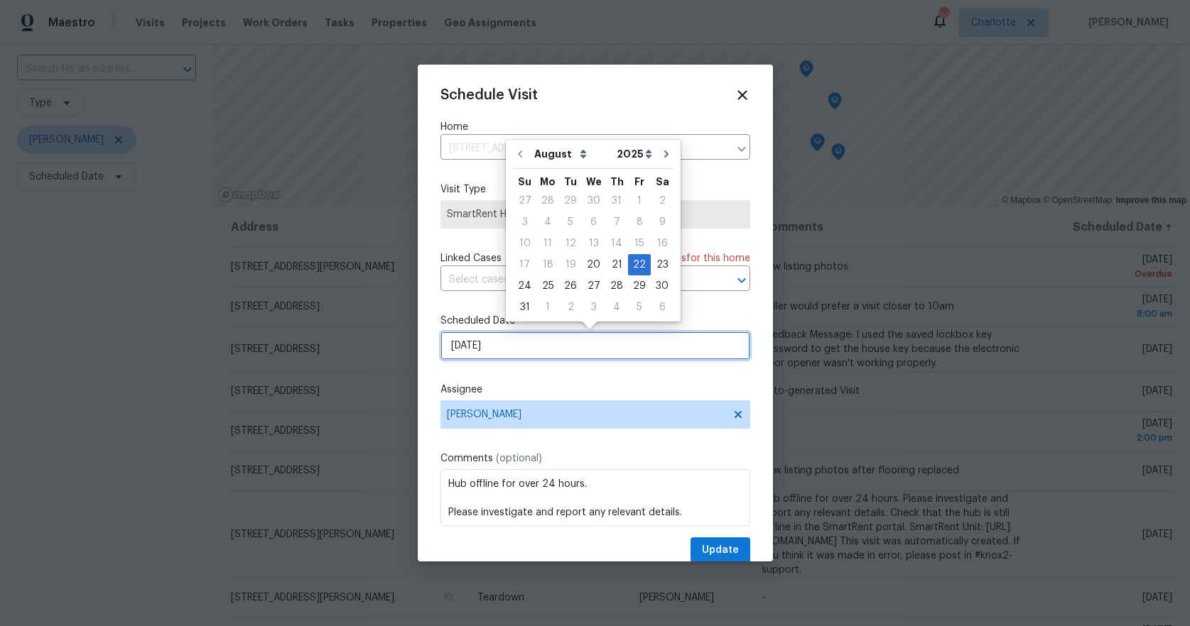
click at [489, 347] on input "8/22/2025" at bounding box center [595, 346] width 310 height 28
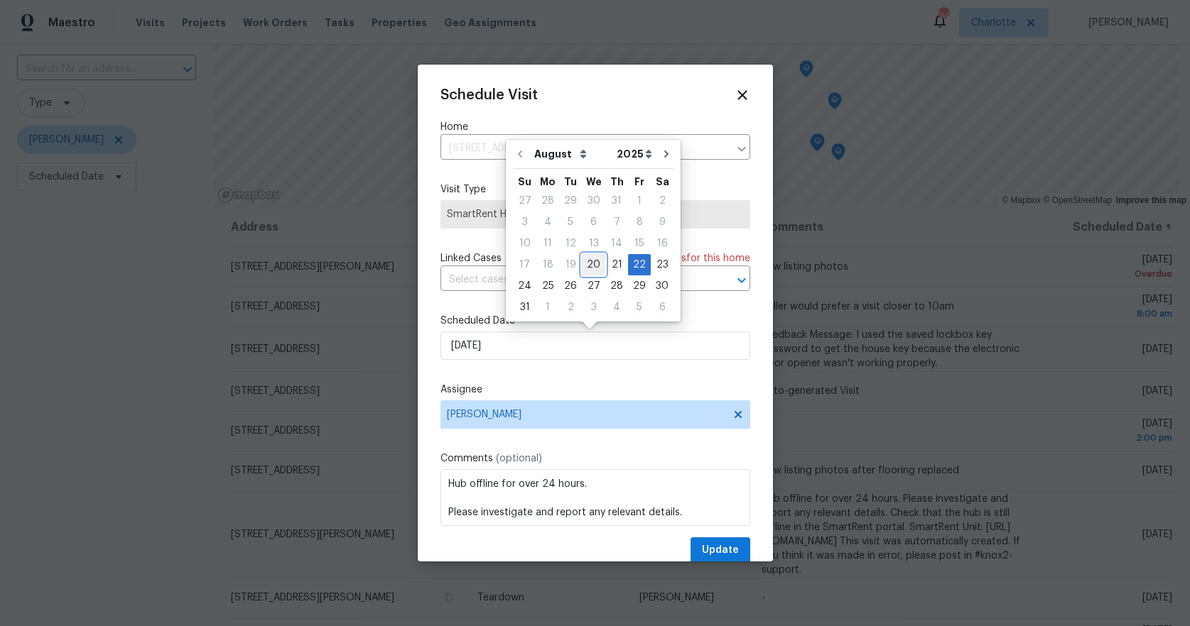
click at [593, 264] on div "20" at bounding box center [593, 265] width 23 height 20
type input "8/20/2025"
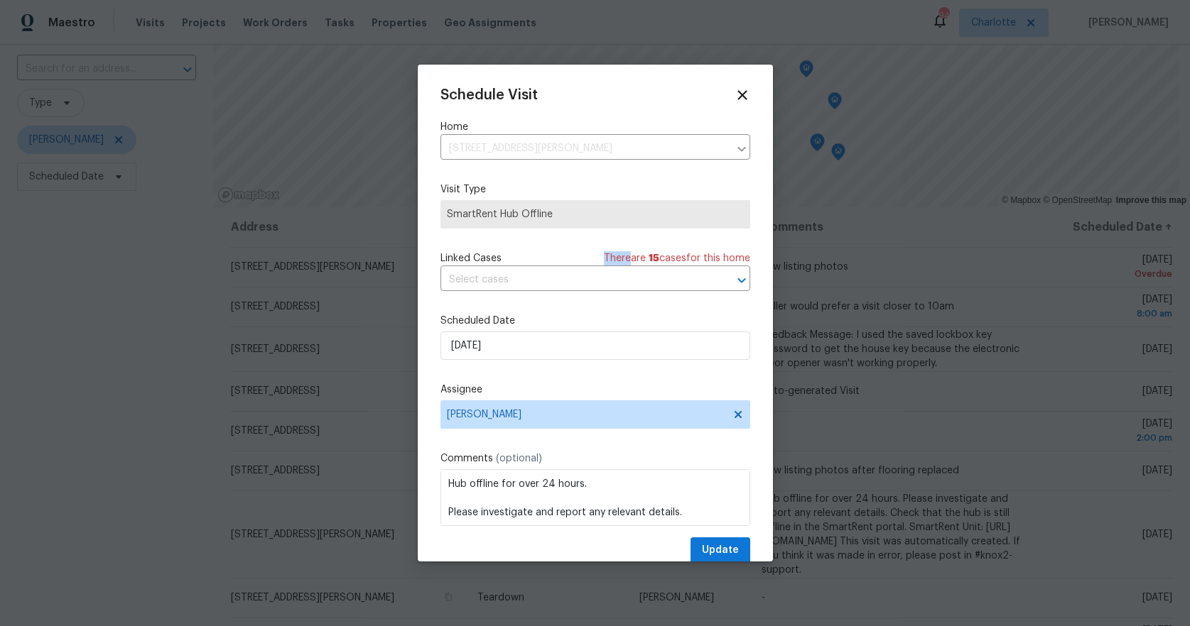
click at [604, 264] on span "There are 15 case s for this home" at bounding box center [677, 258] width 146 height 14
click at [711, 553] on span "Update" at bounding box center [720, 551] width 37 height 18
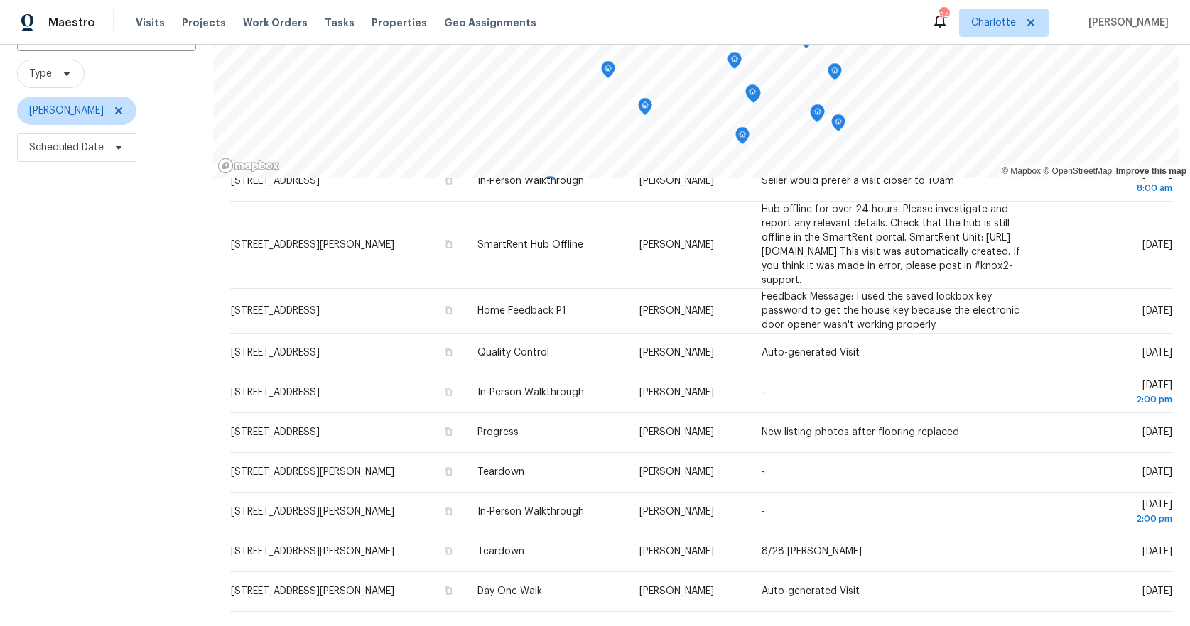
scroll to position [124, 0]
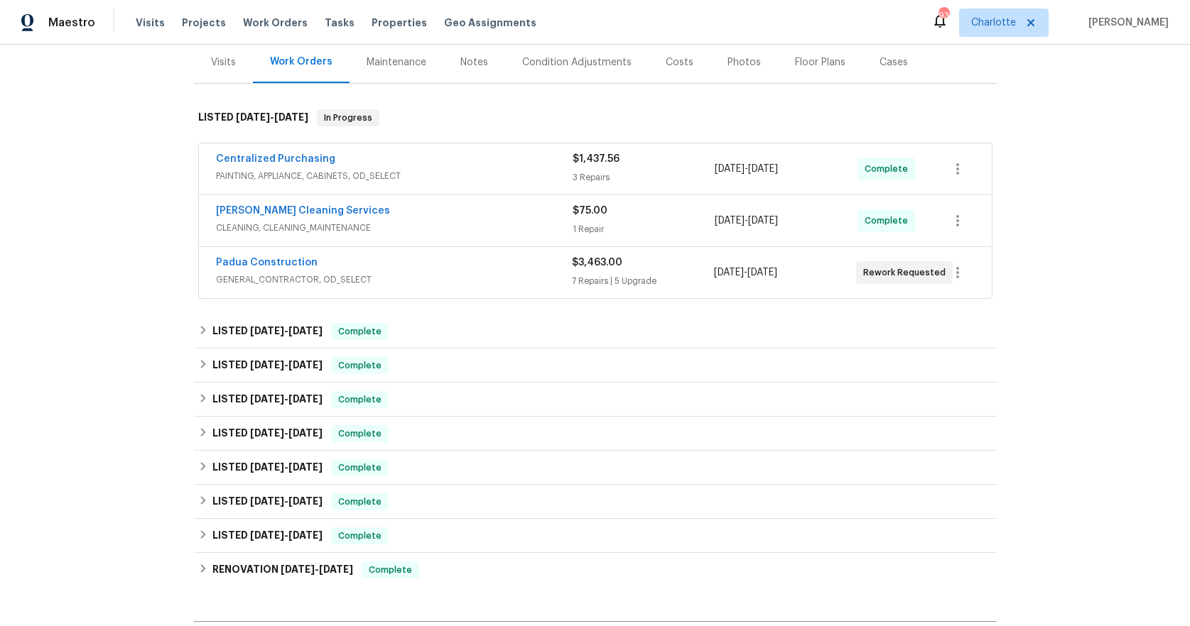
scroll to position [363, 0]
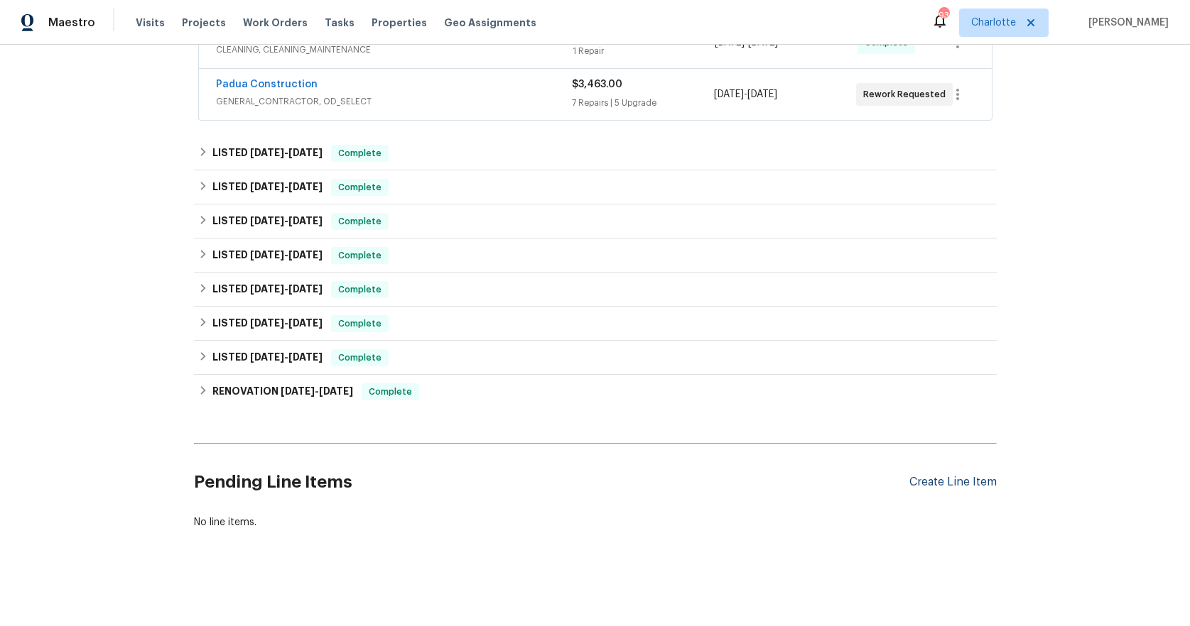
click at [919, 476] on div "Create Line Item" at bounding box center [952, 482] width 87 height 13
click at [918, 476] on div "Create Line Item" at bounding box center [952, 482] width 87 height 13
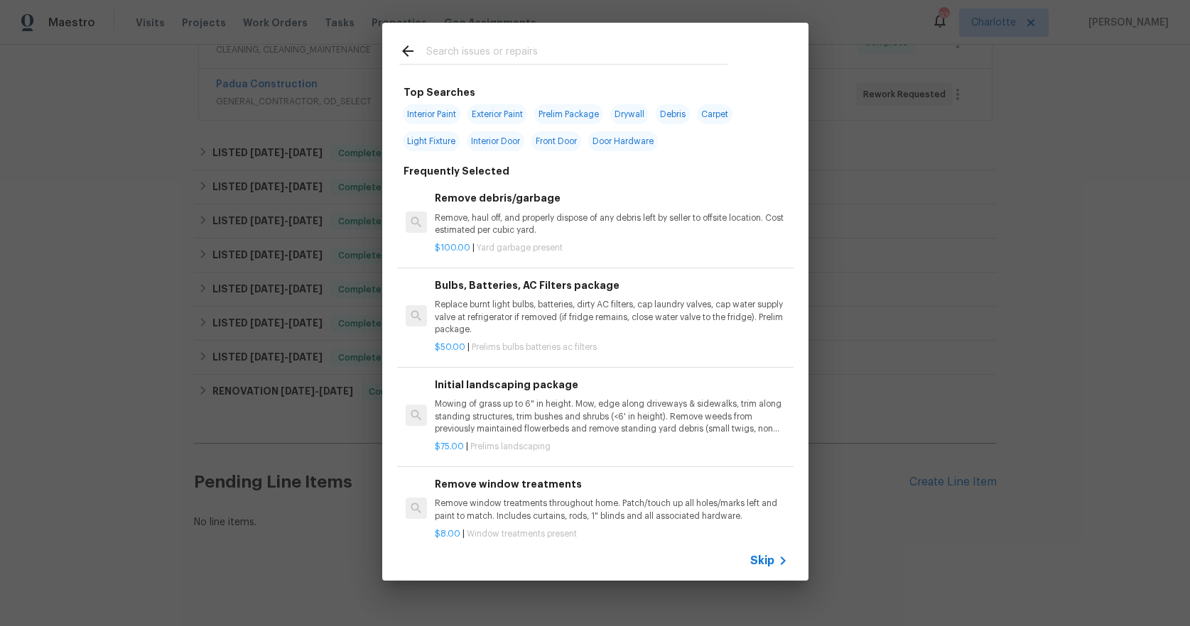
click at [477, 51] on input "text" at bounding box center [576, 53] width 301 height 21
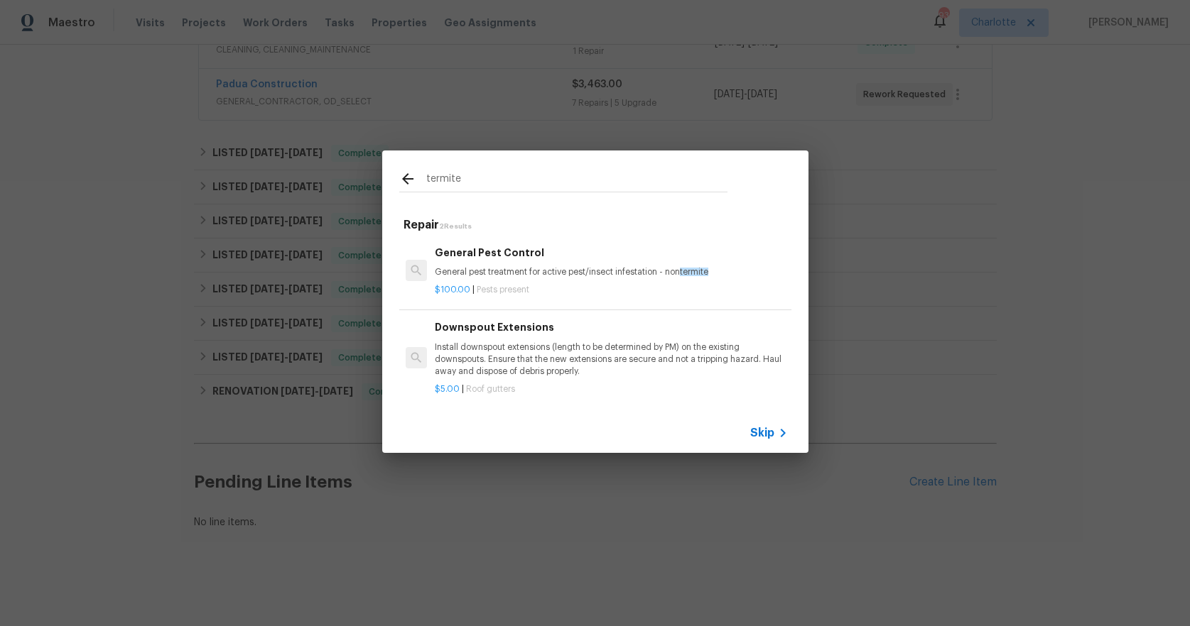
type input "termite"
click at [528, 269] on p "General pest treatment for active pest/insect infestation - non termite" at bounding box center [611, 272] width 352 height 12
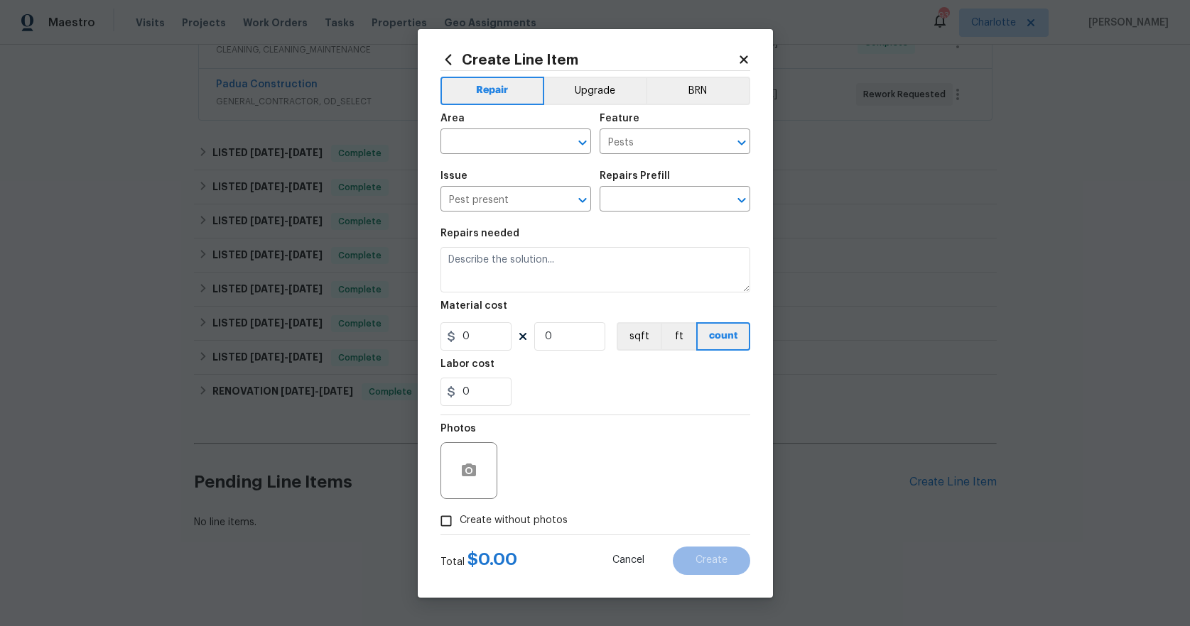
type input "General Pest Control $100.00"
type textarea "General pest treatment for active pest/insect infestation - non termite"
type input "100"
type input "1"
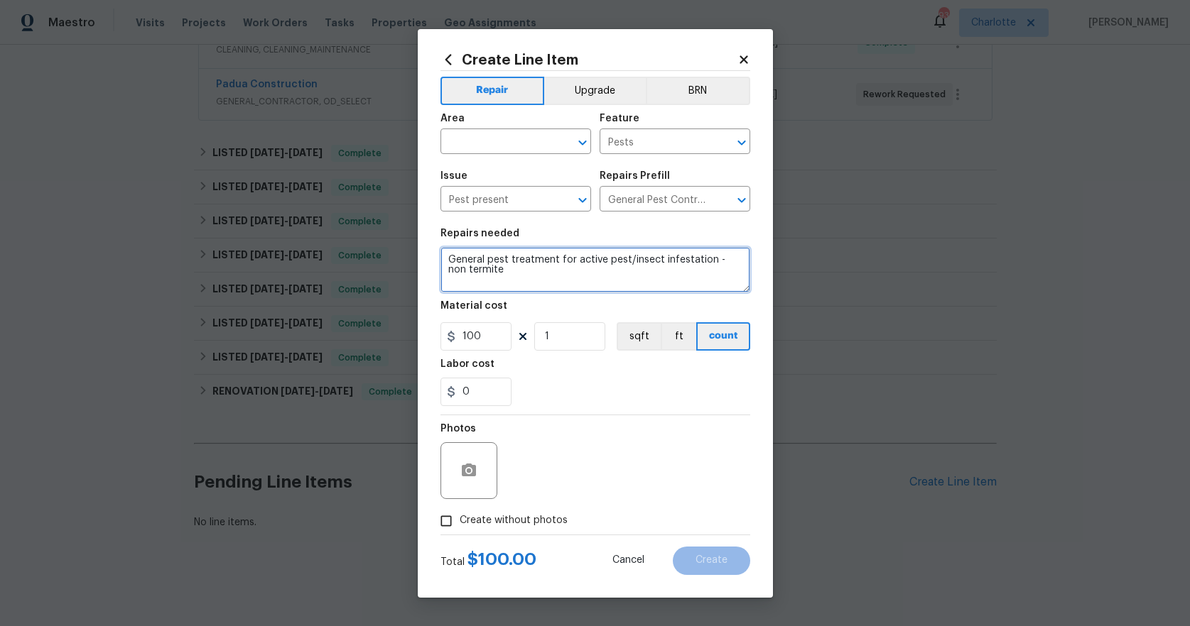
drag, startPoint x: 536, startPoint y: 266, endPoint x: 440, endPoint y: 258, distance: 97.0
click at [440, 258] on textarea "General pest treatment for active pest/insect infestation - non termite" at bounding box center [595, 269] width 310 height 45
click at [547, 276] on textarea "Possible termite damage found in garage/kitchen wall. Please inspect and" at bounding box center [595, 269] width 310 height 45
type textarea "Possible termite damage found in garage/kitchen wall. Please inspect and treat"
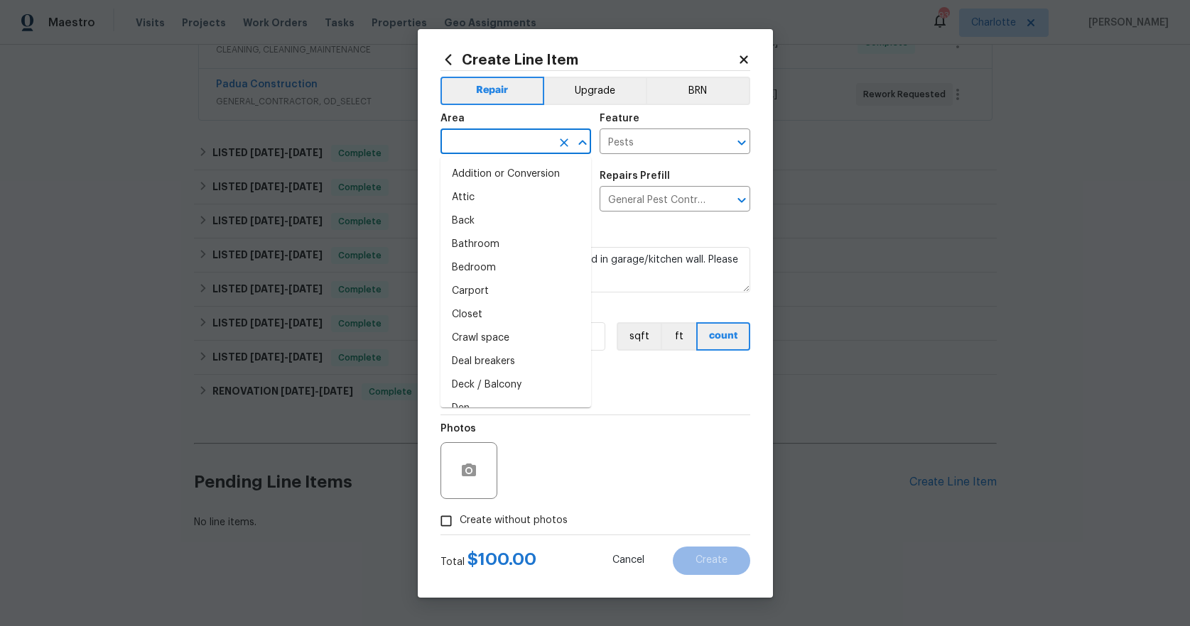
click at [533, 147] on input "text" at bounding box center [495, 143] width 111 height 22
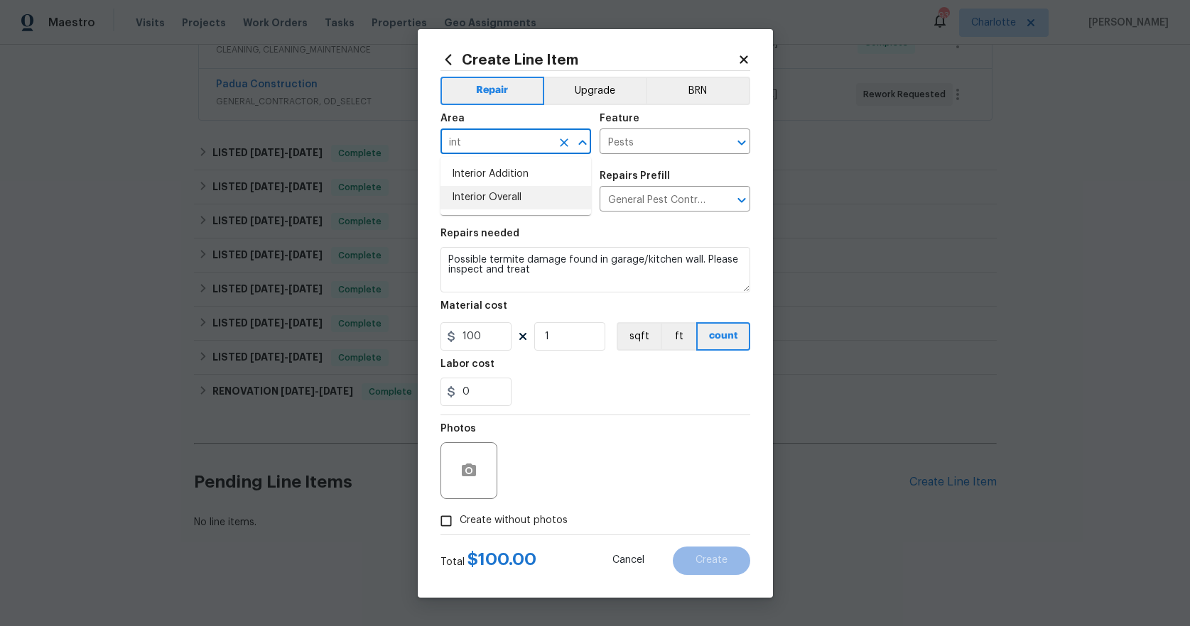
click at [499, 194] on li "Interior Overall" at bounding box center [515, 197] width 151 height 23
type input "Interior Overall"
click at [488, 337] on input "100" at bounding box center [475, 336] width 71 height 28
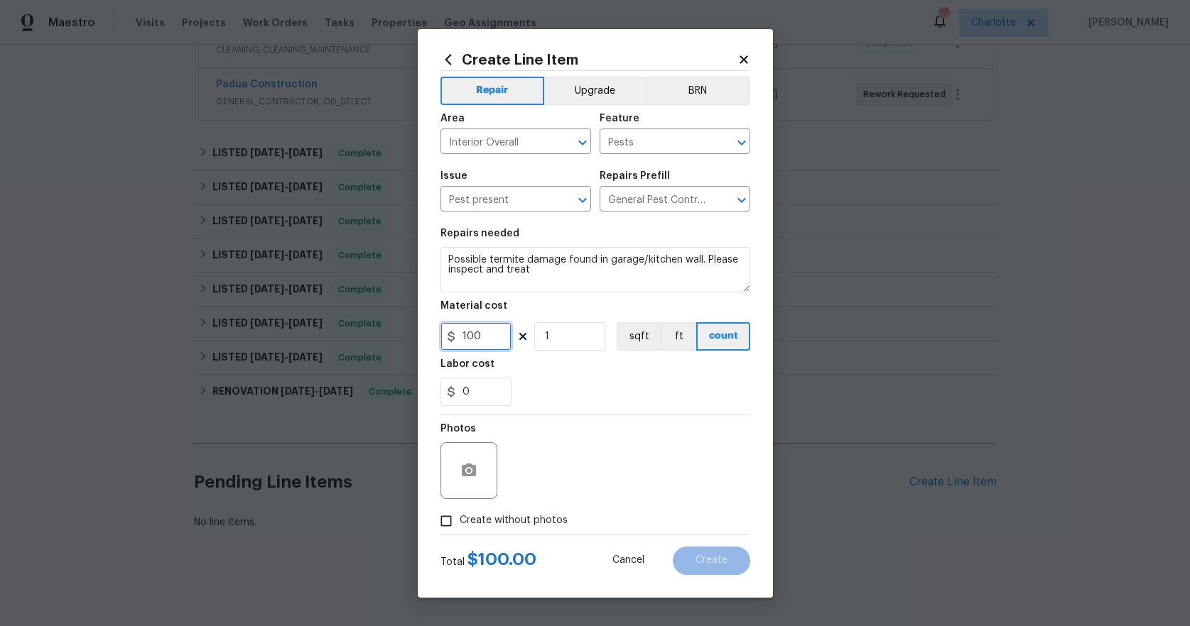
drag, startPoint x: 488, startPoint y: 337, endPoint x: 440, endPoint y: 337, distance: 47.6
click at [440, 337] on input "100" at bounding box center [475, 336] width 71 height 28
type input "250"
click at [642, 378] on div "0" at bounding box center [595, 392] width 310 height 28
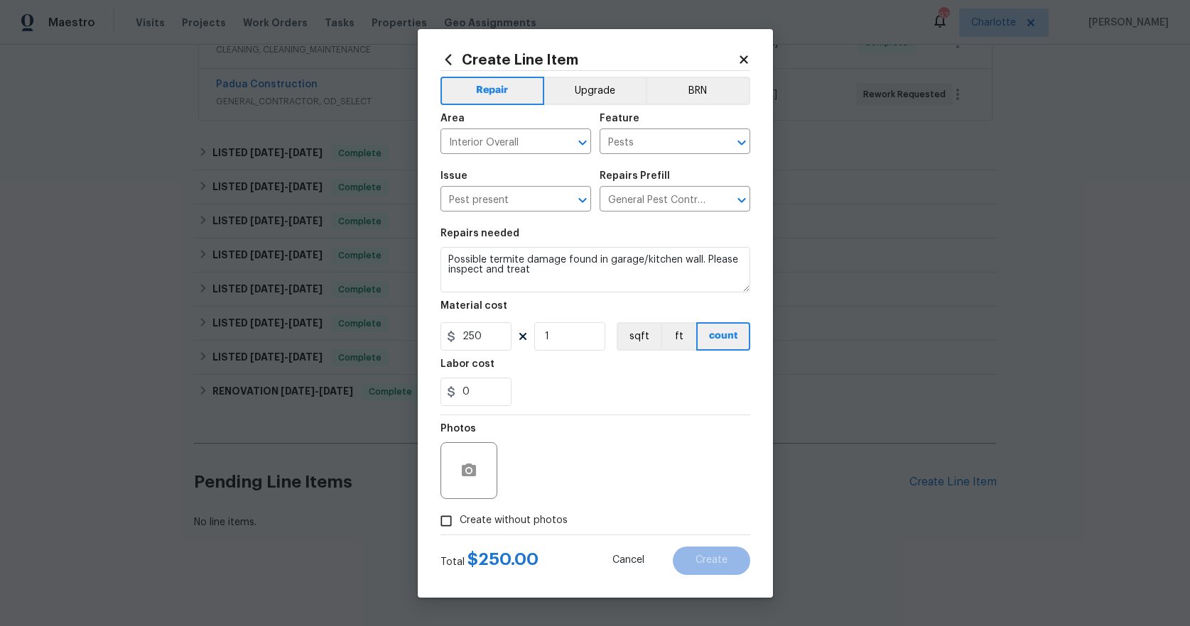
click at [487, 514] on span "Create without photos" at bounding box center [514, 521] width 108 height 15
click at [460, 514] on input "Create without photos" at bounding box center [446, 521] width 27 height 27
checkbox input "true"
click at [568, 477] on textarea at bounding box center [630, 471] width 242 height 57
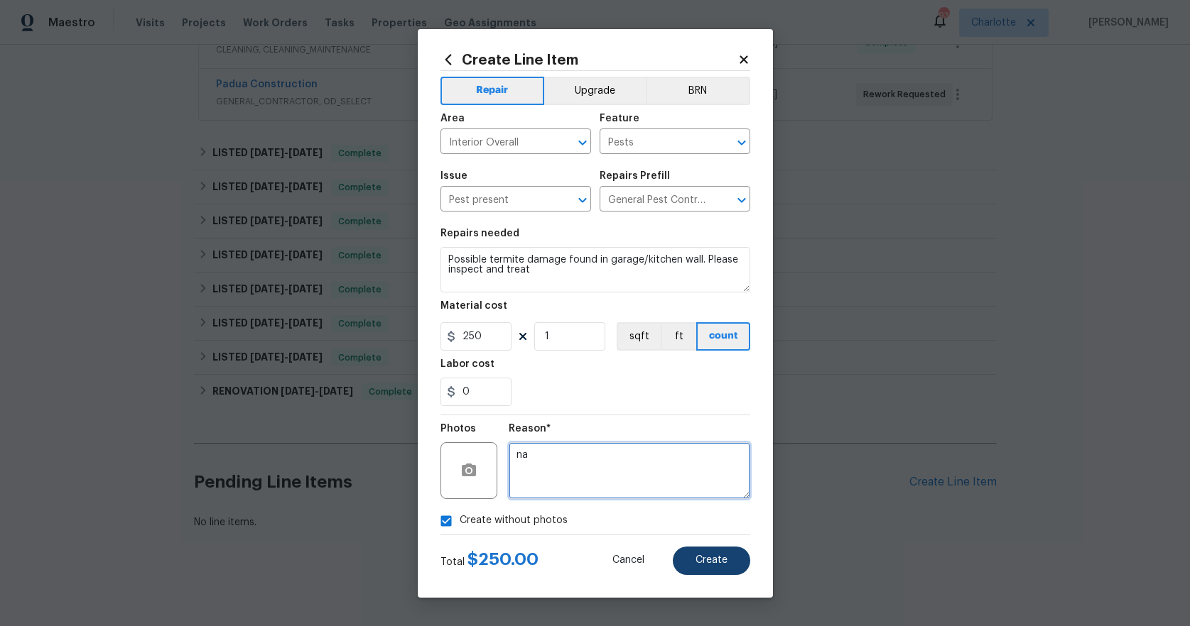
type textarea "na"
click at [730, 566] on button "Create" at bounding box center [711, 561] width 77 height 28
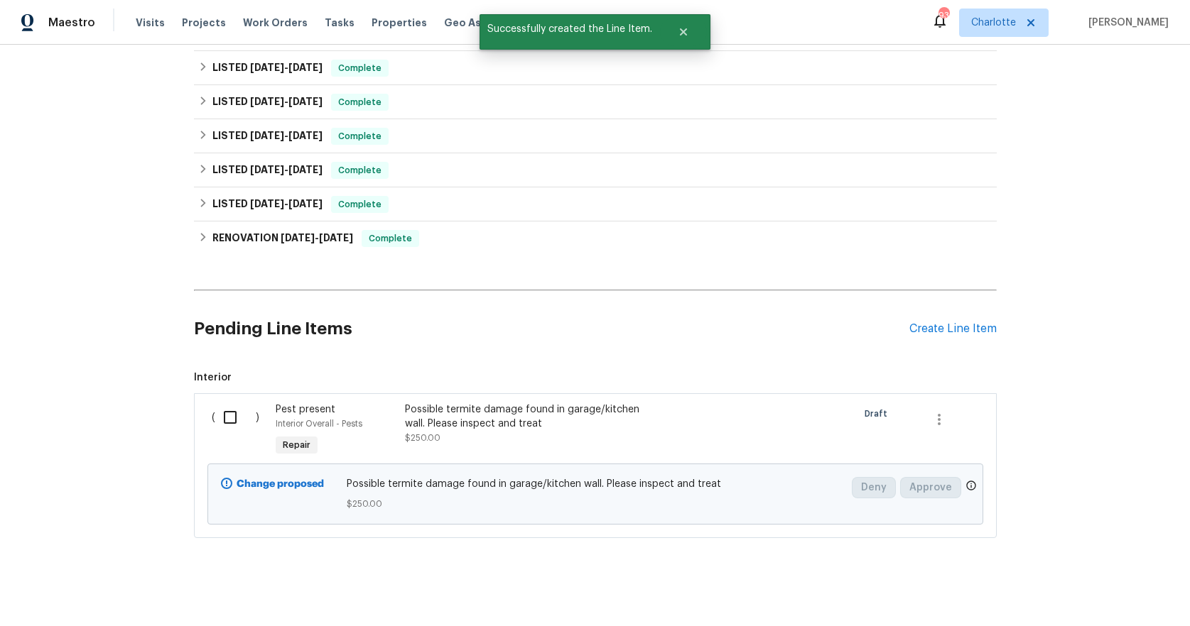
scroll to position [525, 0]
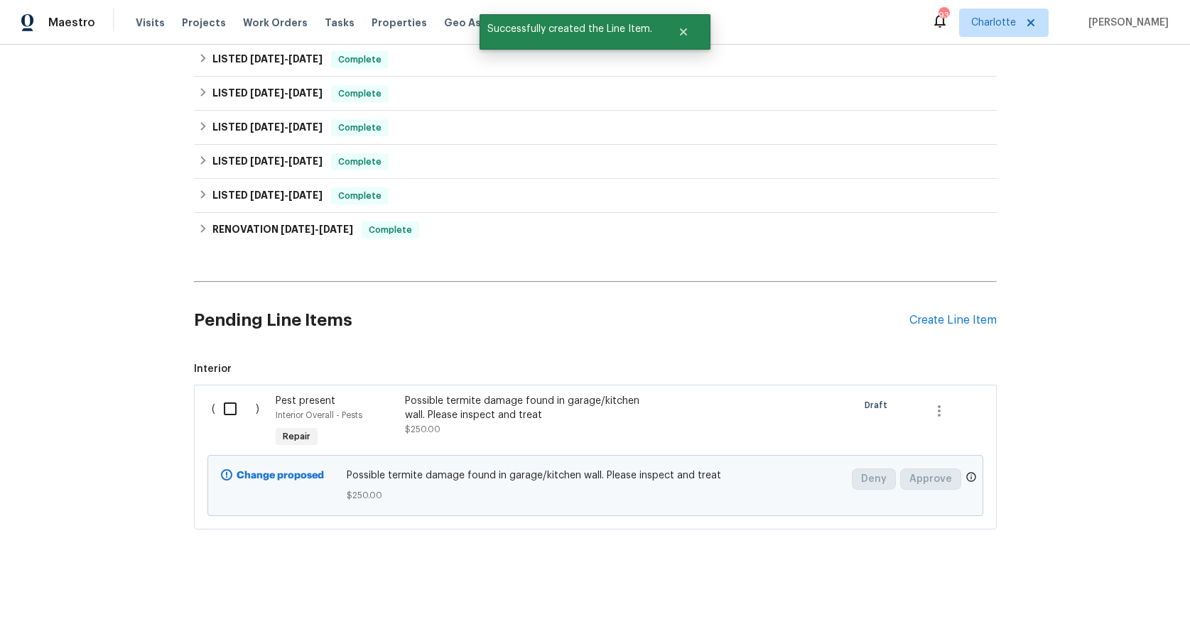
click at [222, 396] on input "checkbox" at bounding box center [235, 409] width 40 height 30
checkbox input "true"
click at [1082, 592] on span "Create Work Order" at bounding box center [1108, 591] width 94 height 18
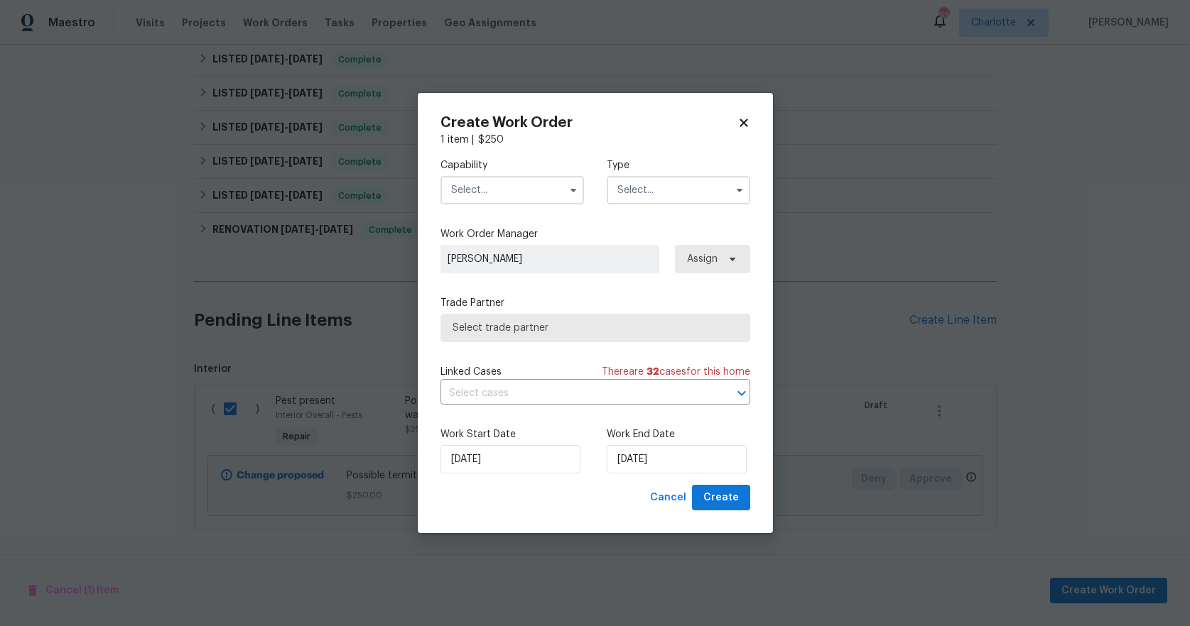
click at [520, 193] on input "text" at bounding box center [511, 190] width 143 height 28
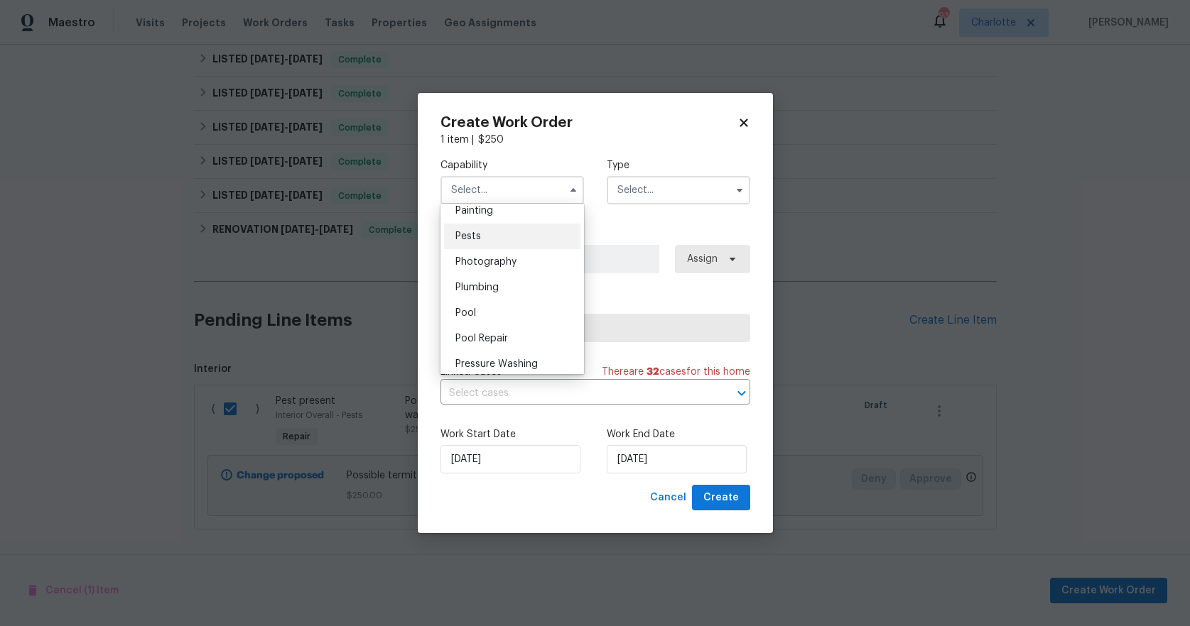
scroll to position [1179, 0]
click at [488, 273] on div "Pests" at bounding box center [512, 260] width 136 height 26
type input "Pests"
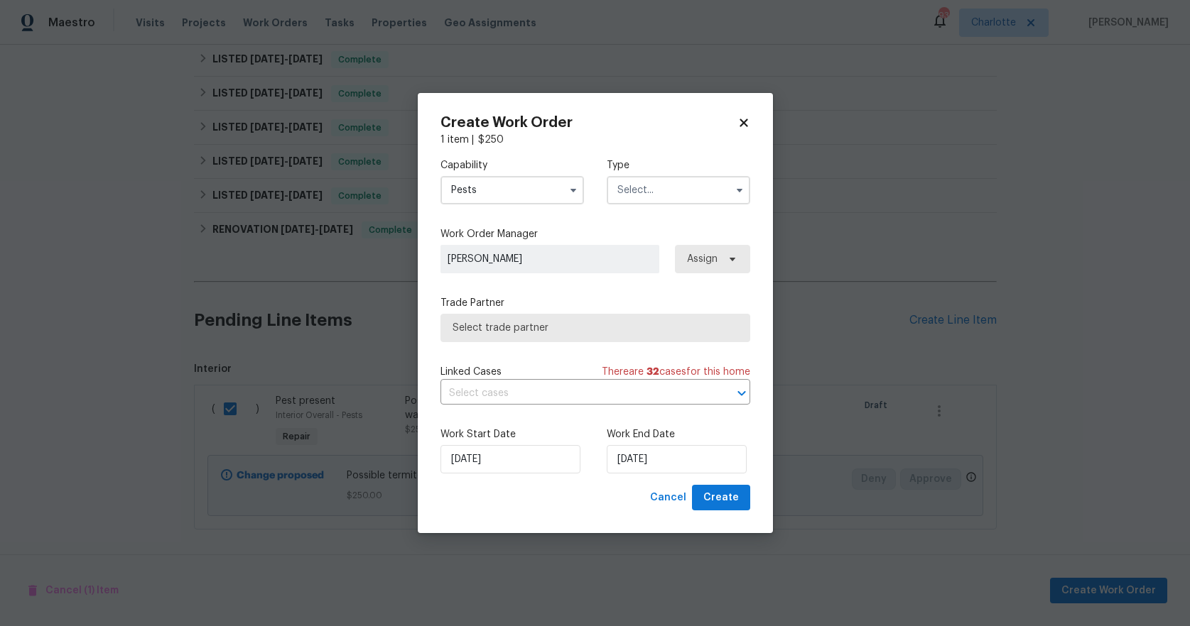
click at [650, 181] on input "text" at bounding box center [678, 190] width 143 height 28
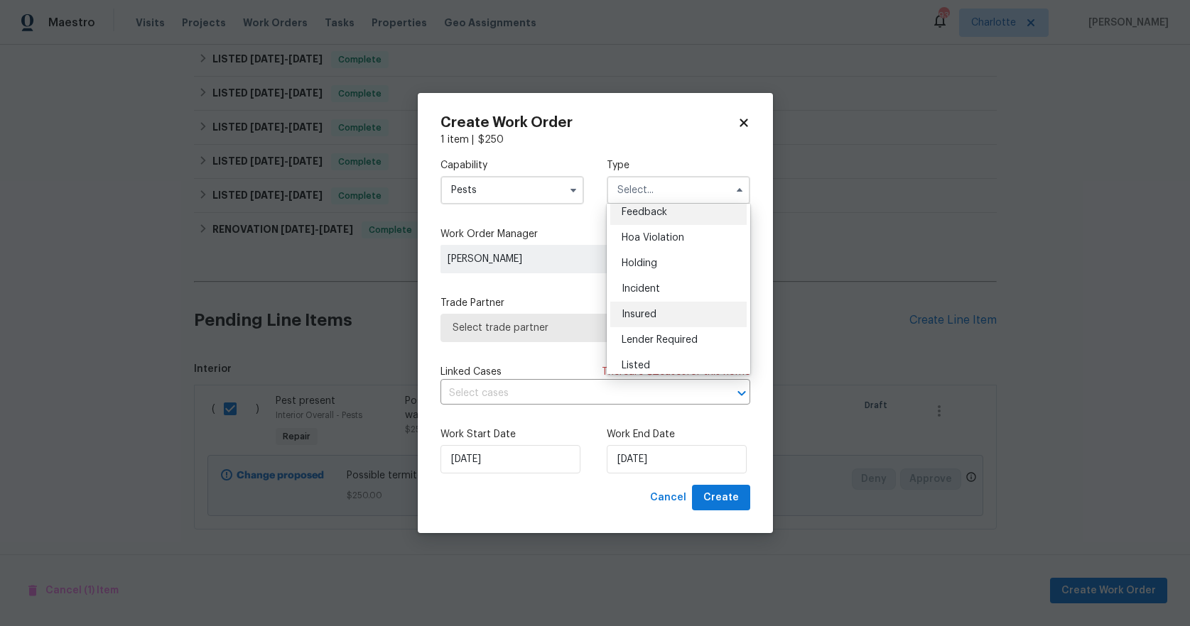
scroll to position [9, 0]
click at [639, 364] on span "Listed" at bounding box center [636, 365] width 28 height 10
type input "Listed"
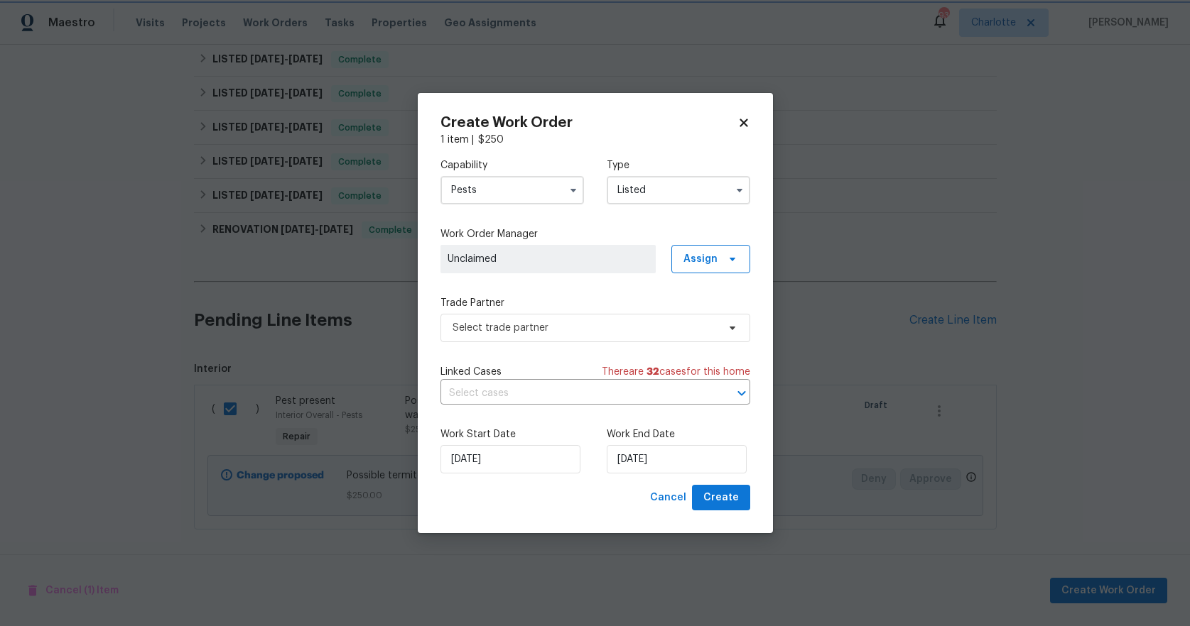
scroll to position [0, 0]
click at [628, 332] on span "Select trade partner" at bounding box center [584, 328] width 265 height 14
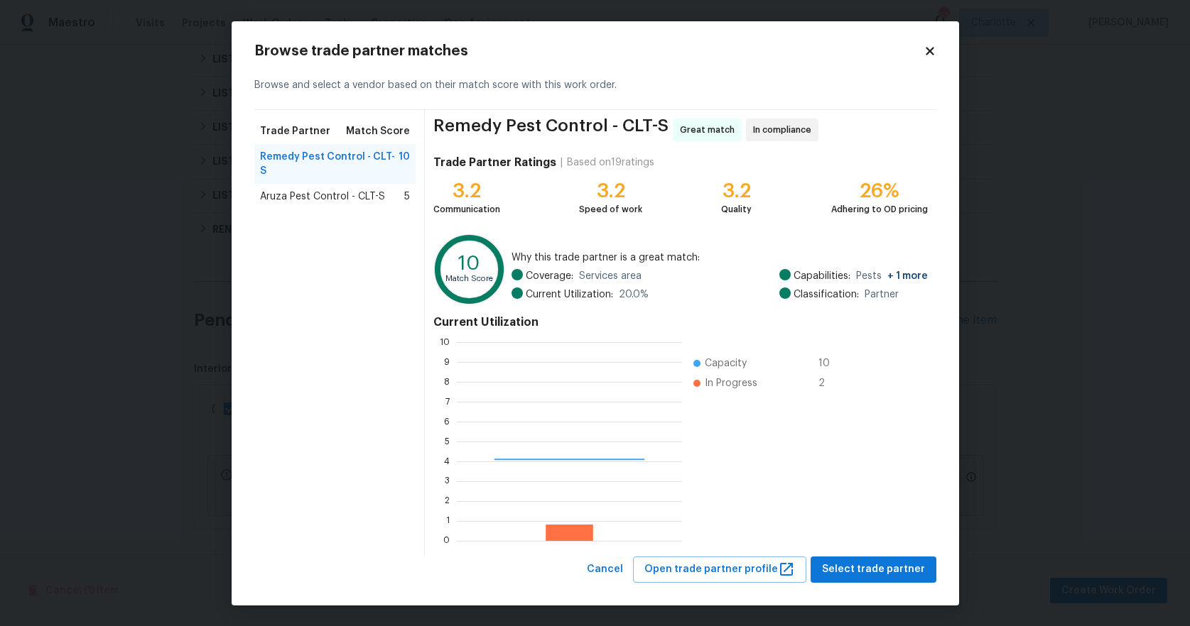
scroll to position [188, 215]
click at [281, 190] on span "Aruza Pest Control - CLT-S" at bounding box center [322, 197] width 125 height 14
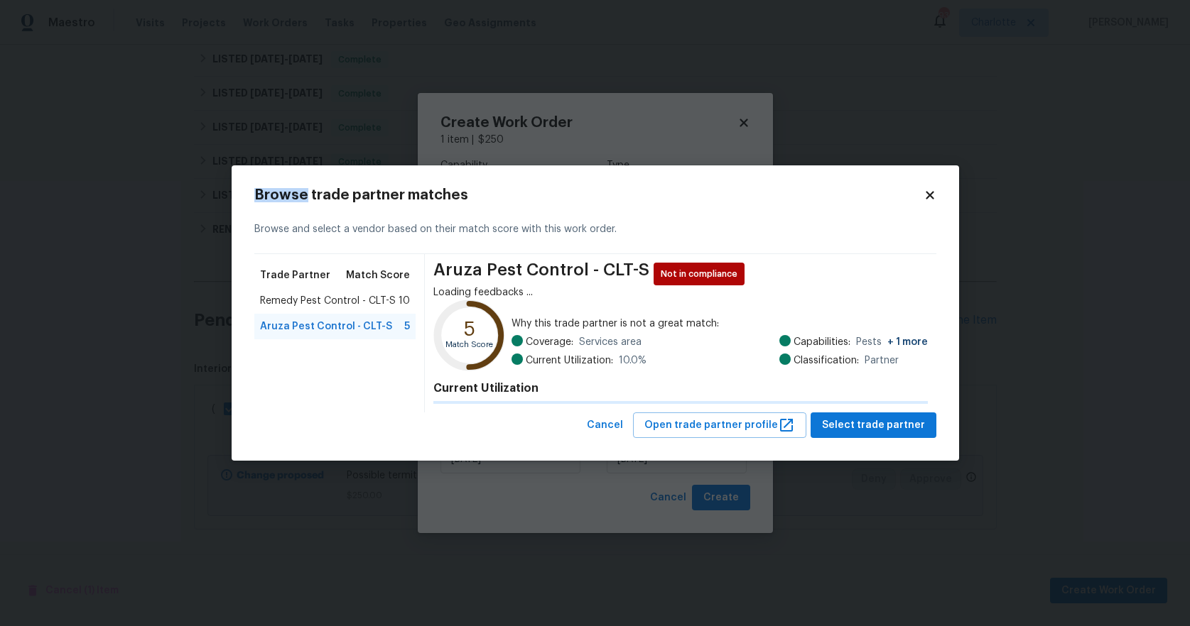
click at [281, 184] on div "Browse trade partner matches Browse and select a vendor based on their match sc…" at bounding box center [595, 314] width 727 height 296
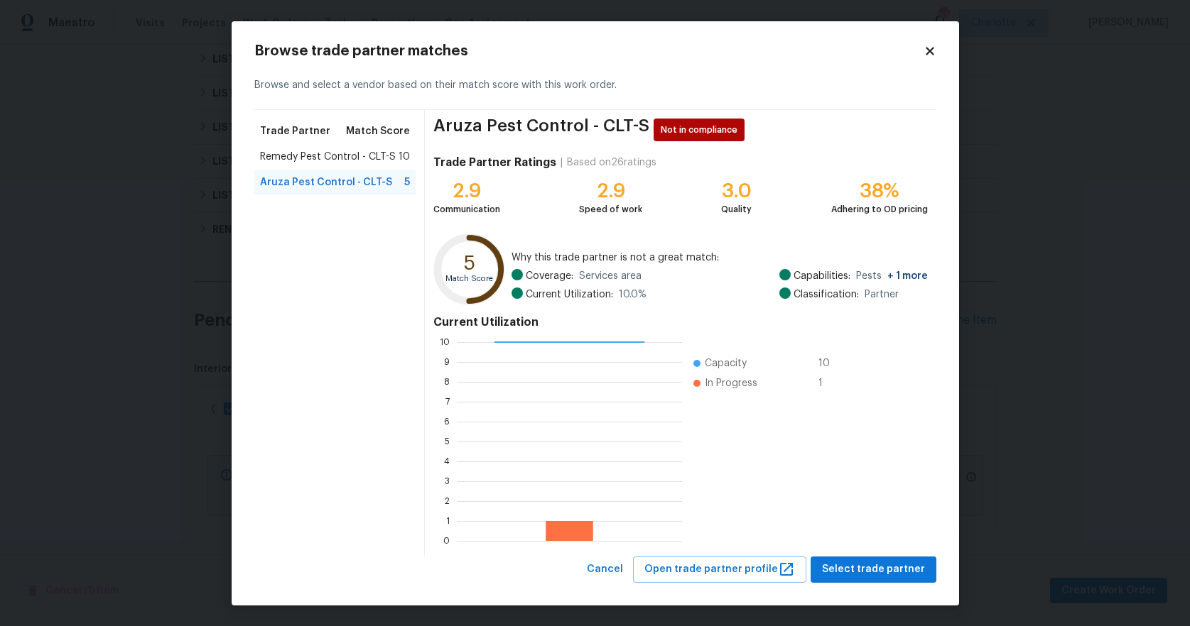
click at [282, 152] on span "Remedy Pest Control - CLT-S" at bounding box center [328, 157] width 136 height 14
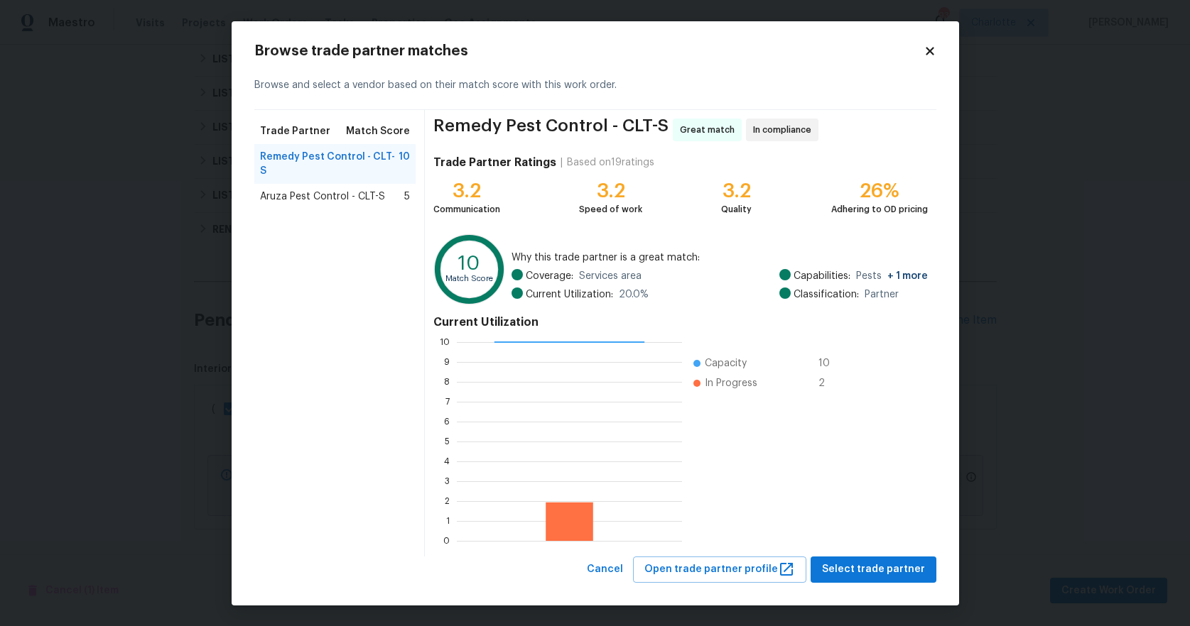
click at [282, 190] on span "Aruza Pest Control - CLT-S" at bounding box center [322, 197] width 125 height 14
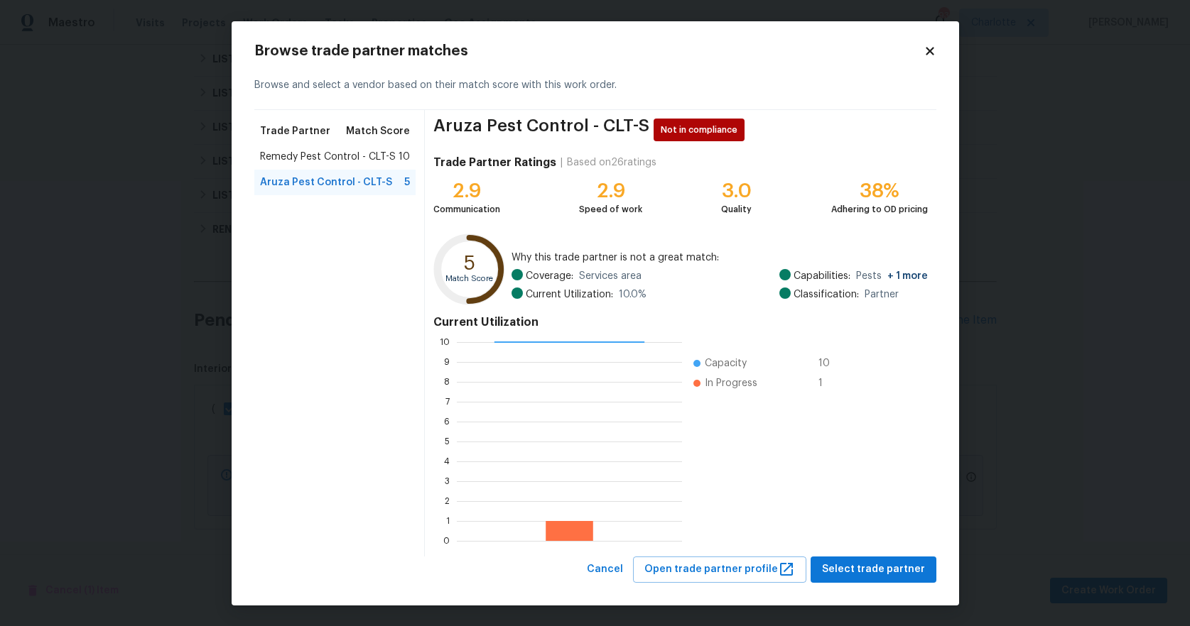
click at [307, 155] on span "Remedy Pest Control - CLT-S" at bounding box center [328, 157] width 136 height 14
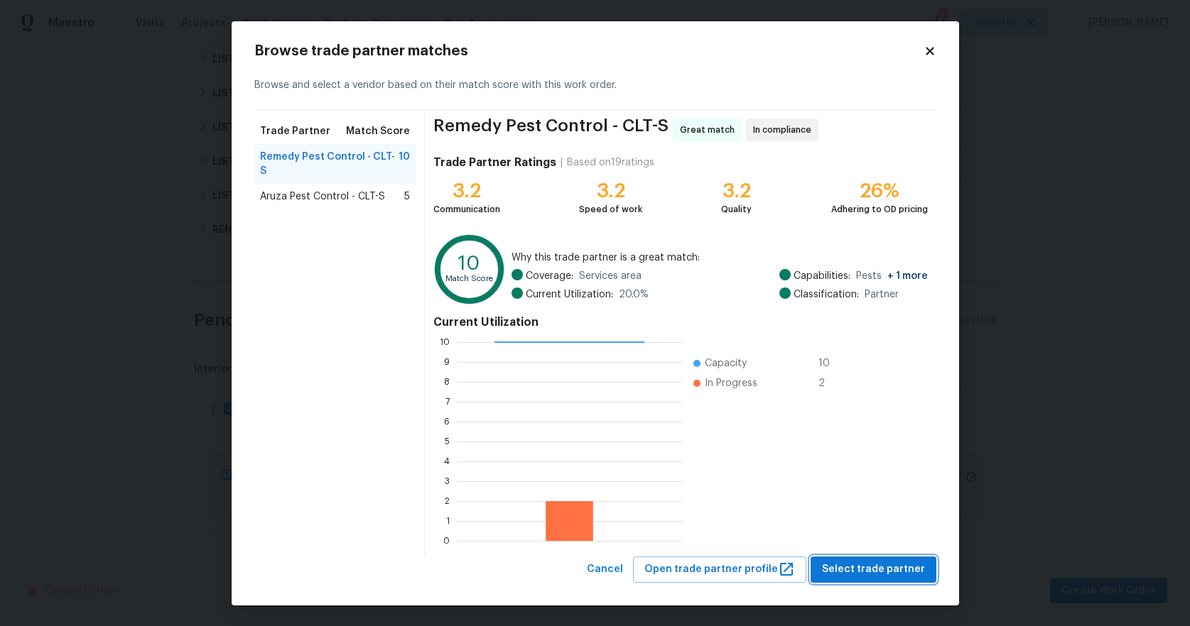
click at [882, 571] on span "Select trade partner" at bounding box center [873, 570] width 103 height 18
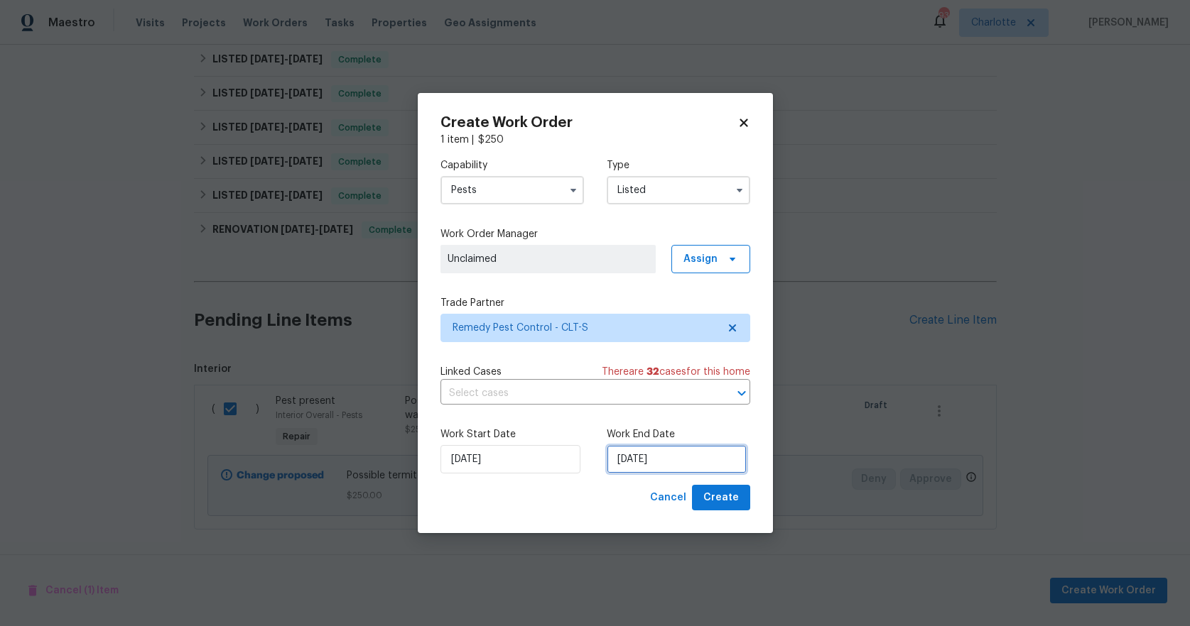
click at [641, 463] on input "8/20/2025" at bounding box center [677, 459] width 140 height 28
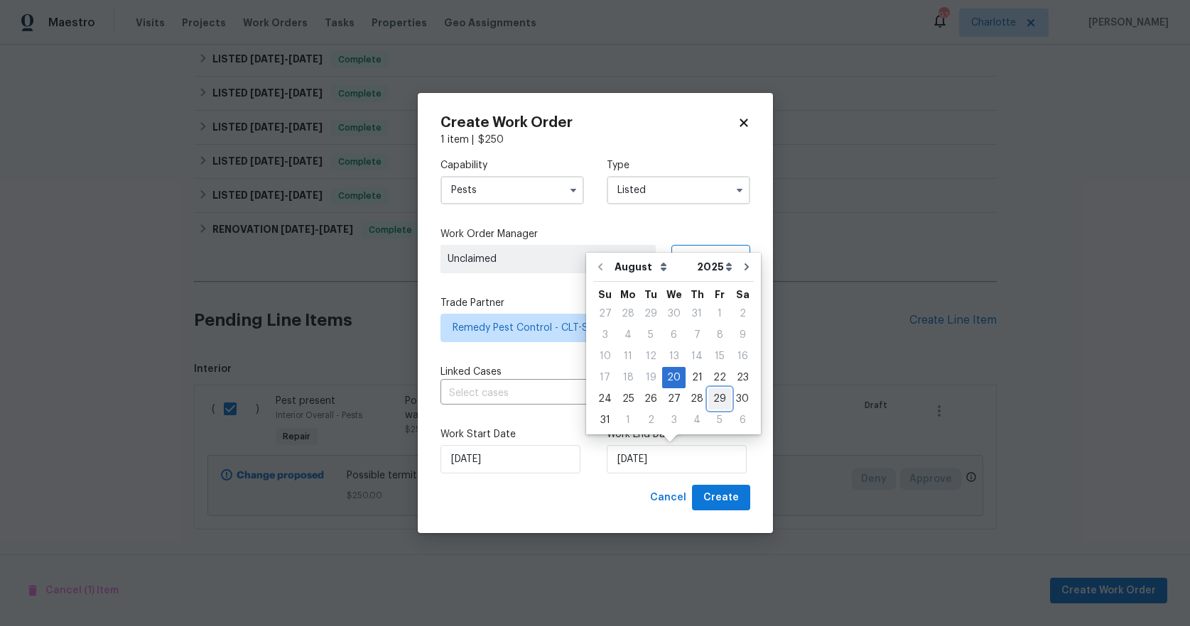
click at [711, 401] on div "29" at bounding box center [719, 399] width 23 height 20
type input "8/29/2025"
click at [711, 401] on div "​" at bounding box center [595, 394] width 310 height 22
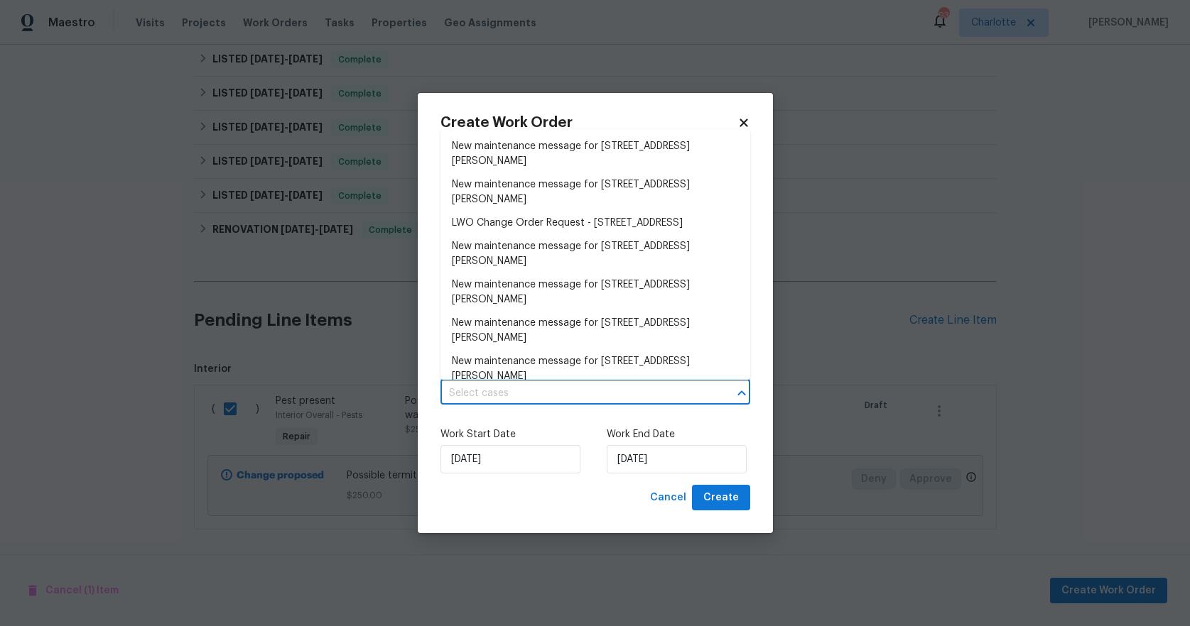
click at [546, 493] on div "Cancel Create" at bounding box center [595, 498] width 310 height 26
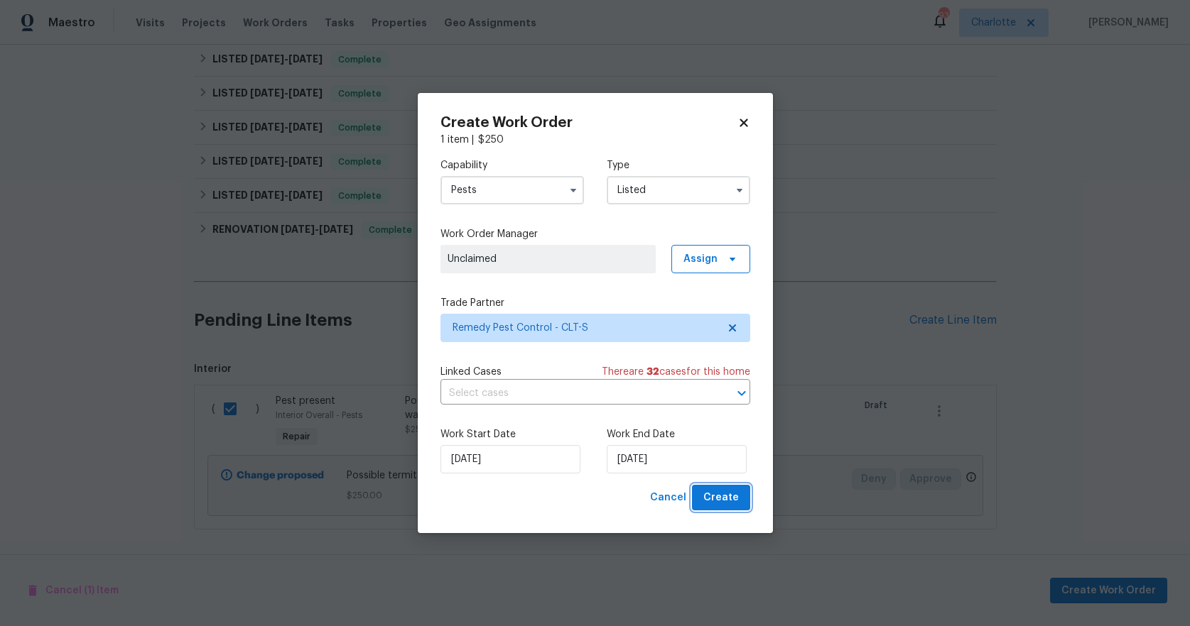
click at [736, 499] on span "Create" at bounding box center [721, 498] width 36 height 18
checkbox input "false"
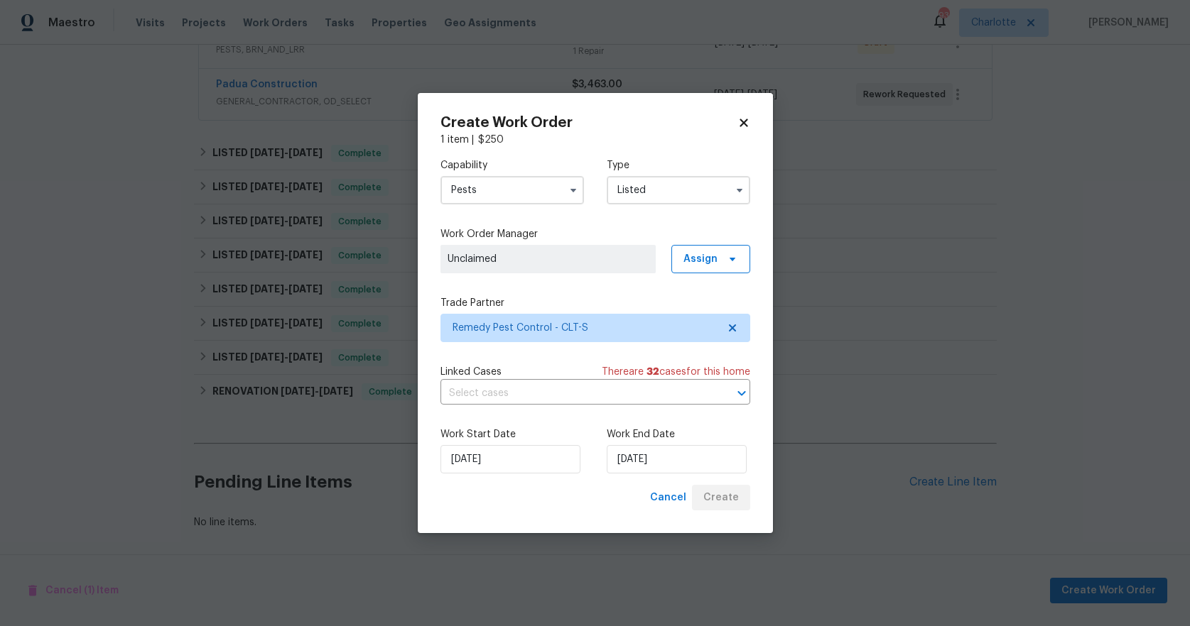
scroll to position [415, 0]
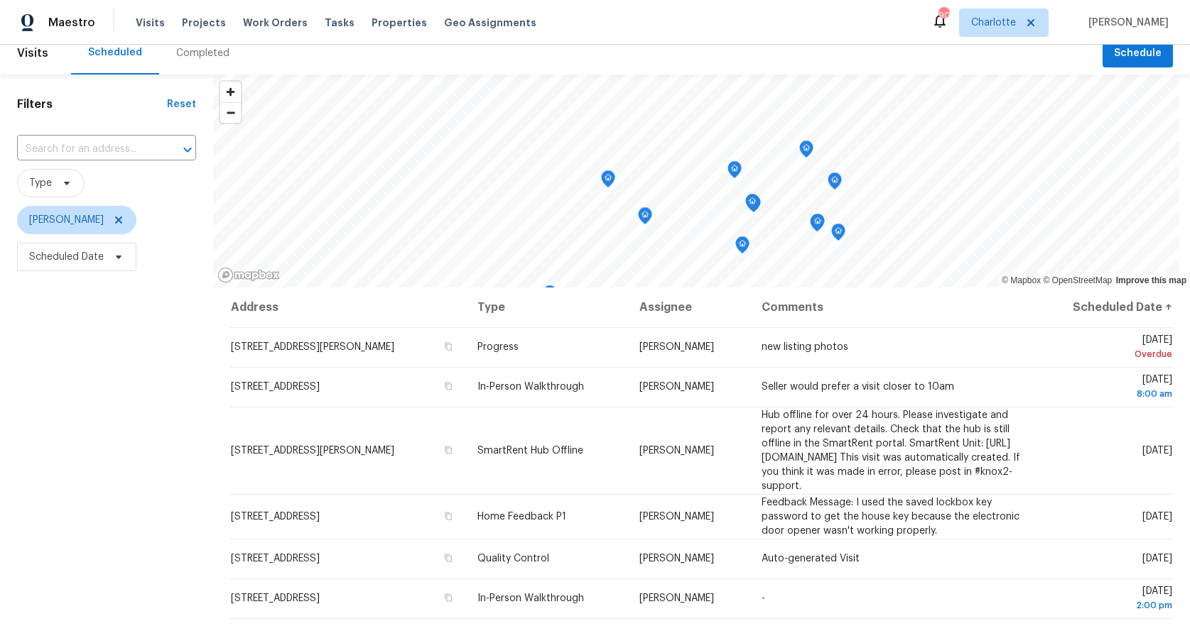
scroll to position [169, 0]
